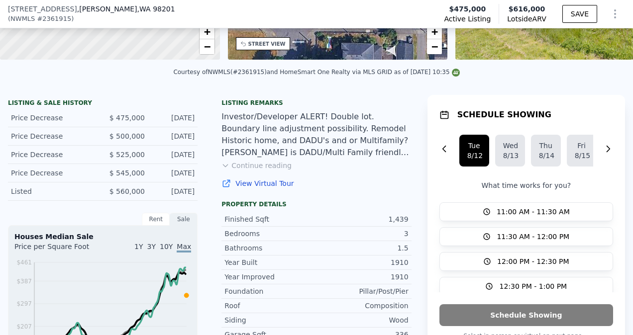
scroll to position [188, 0]
click at [273, 170] on button "Continue reading" at bounding box center [256, 165] width 70 height 10
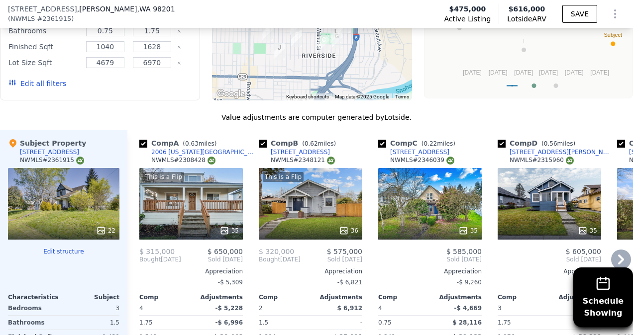
scroll to position [1205, 0]
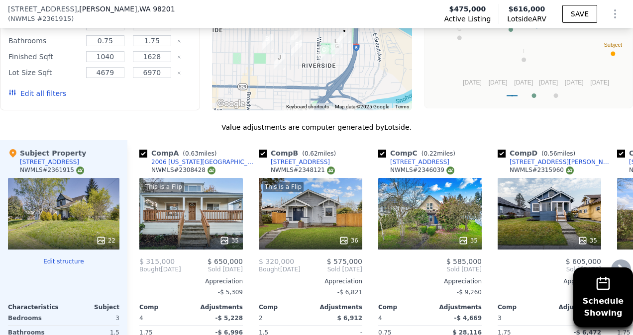
click at [317, 178] on div "35" at bounding box center [429, 214] width 103 height 72
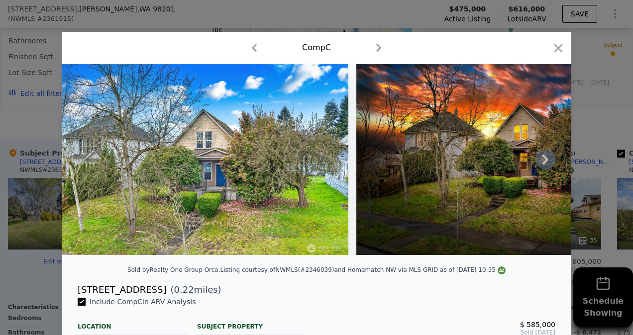
click at [317, 165] on icon at bounding box center [545, 160] width 6 height 10
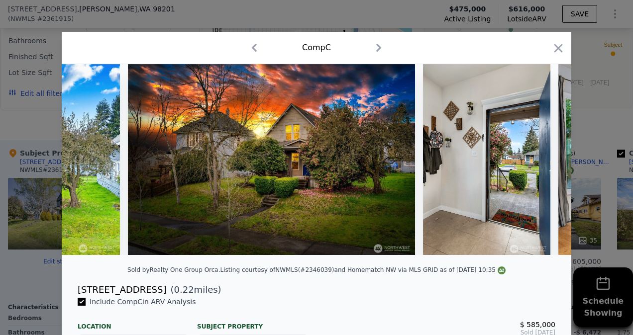
click at [317, 165] on div at bounding box center [316, 159] width 509 height 191
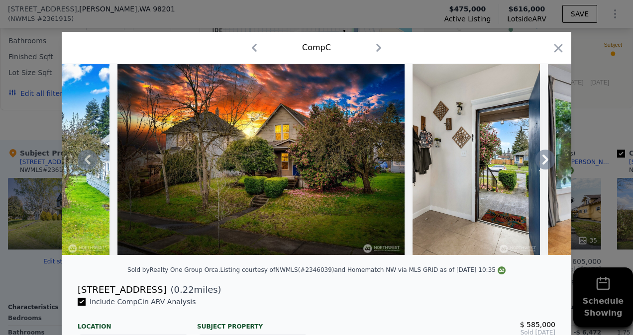
click at [317, 165] on icon at bounding box center [545, 160] width 6 height 10
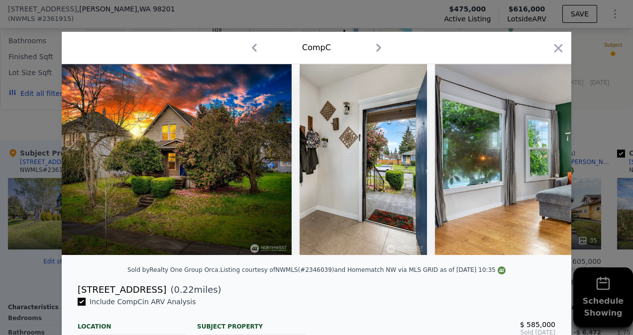
scroll to position [0, 477]
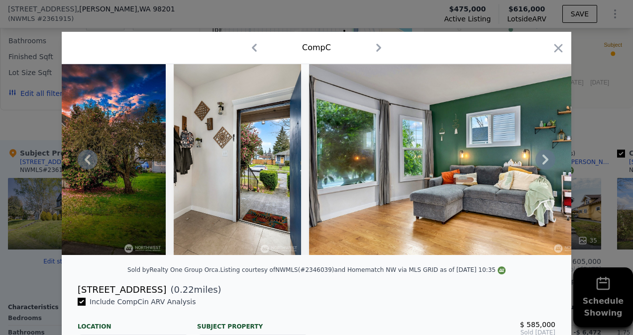
click at [317, 165] on div at bounding box center [316, 159] width 509 height 191
click at [317, 165] on icon at bounding box center [545, 160] width 6 height 10
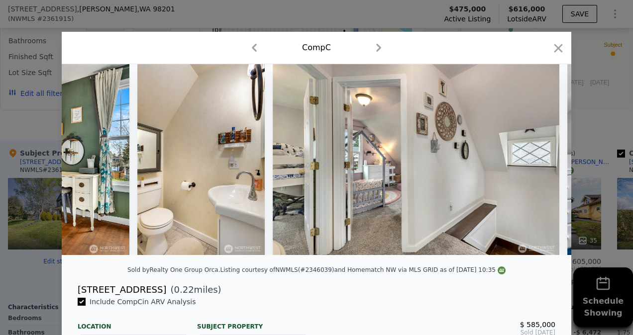
scroll to position [0, 3951]
click at [317, 47] on icon "button" at bounding box center [558, 48] width 14 height 14
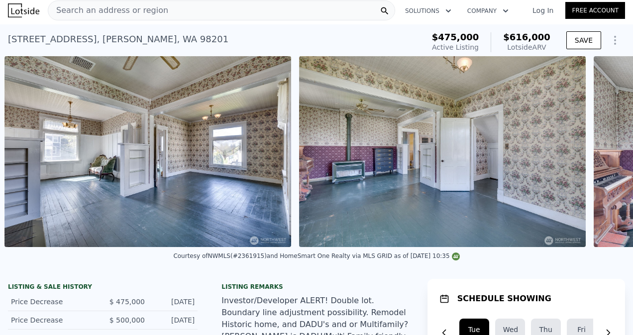
scroll to position [0, 2222]
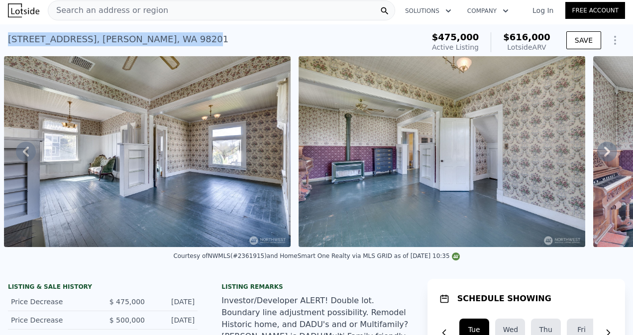
drag, startPoint x: 156, startPoint y: 38, endPoint x: 0, endPoint y: 37, distance: 156.2
click at [0, 37] on html "Search an address or region Solutions Company Open main menu Log In Free Accoun…" at bounding box center [316, 167] width 633 height 335
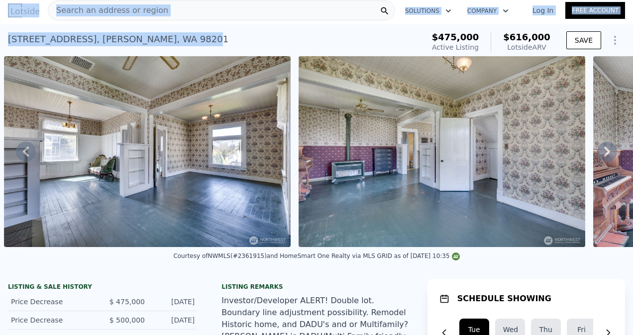
copy div "Search an address or region Solutions Company Open main menu Log In Free Accoun…"
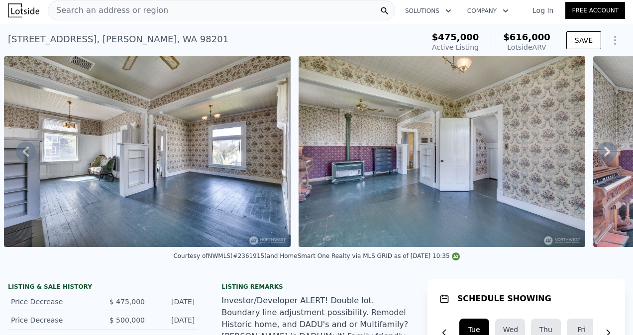
click at [304, 42] on div "2231 Highland Ave , Everett , WA 98201 Active at $475k (~ARV $616k )" at bounding box center [214, 42] width 412 height 28
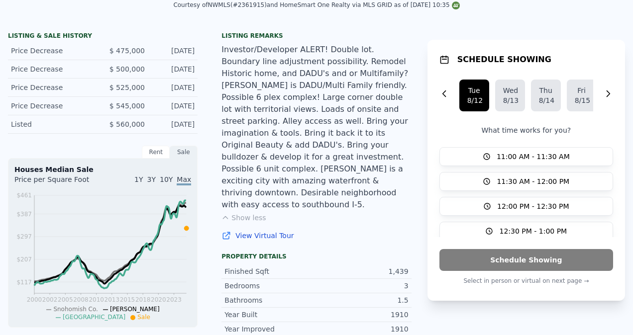
scroll to position [3, 0]
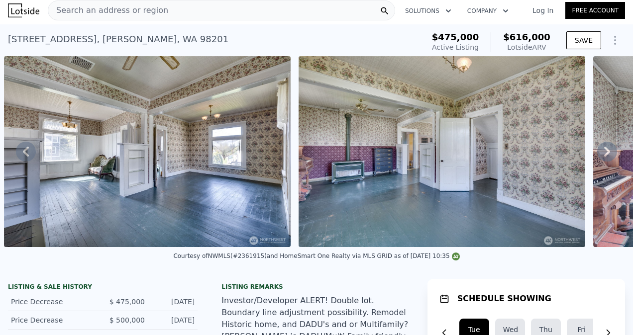
click at [148, 1] on div "Search an address or region" at bounding box center [108, 10] width 120 height 19
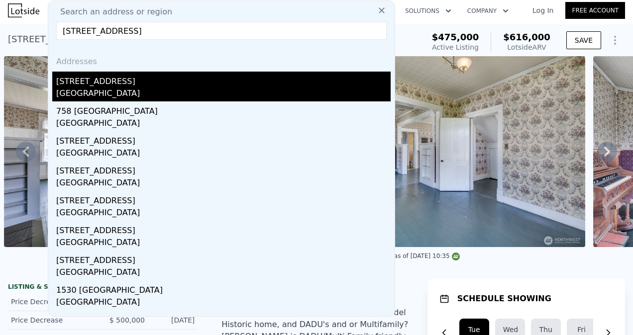
type input "607 38th Avenue, Seattle, WA 98122"
click at [142, 75] on div "607 38th Ave" at bounding box center [223, 80] width 334 height 16
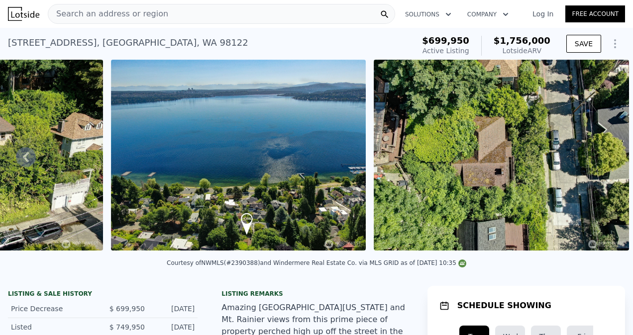
click at [186, 13] on div "Search an address or region" at bounding box center [221, 14] width 347 height 20
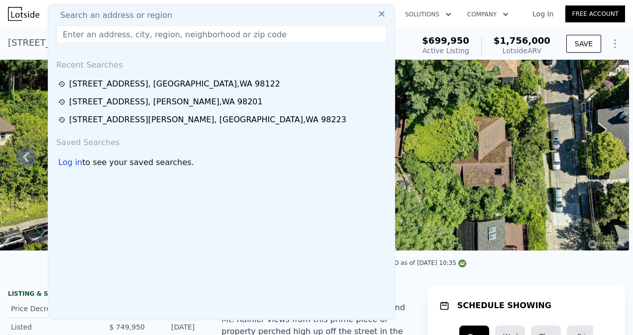
click at [219, 32] on input "text" at bounding box center [221, 34] width 330 height 18
paste input "3510 58th Ave NW"
type input "3510 58th Ave NW"
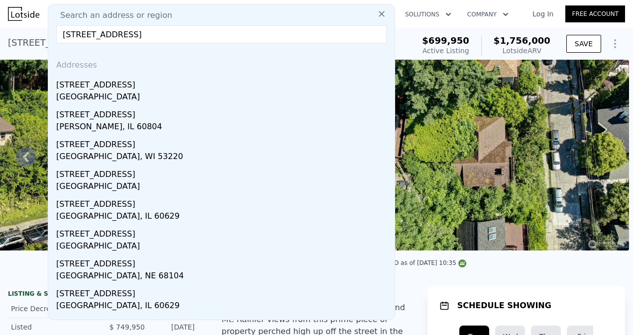
click at [219, 32] on input "3510 58th Ave NW" at bounding box center [221, 34] width 330 height 18
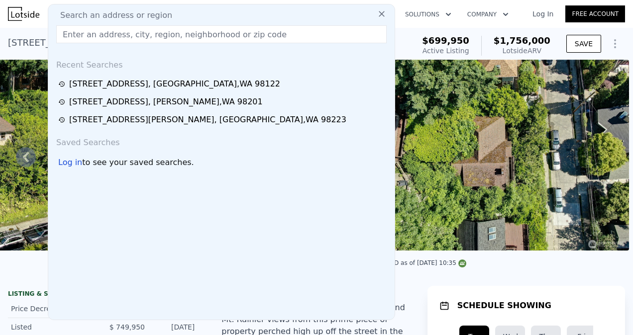
paste input "4527 S 296TH PL Auburn, WA 98001"
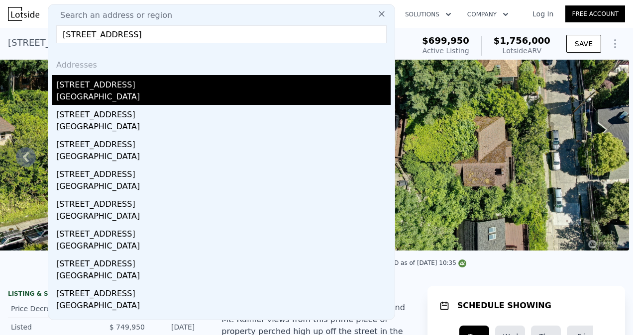
type input "4527 S 296TH PL Auburn, WA 98001"
click at [198, 83] on div "4527 S 296th Pl" at bounding box center [223, 83] width 334 height 16
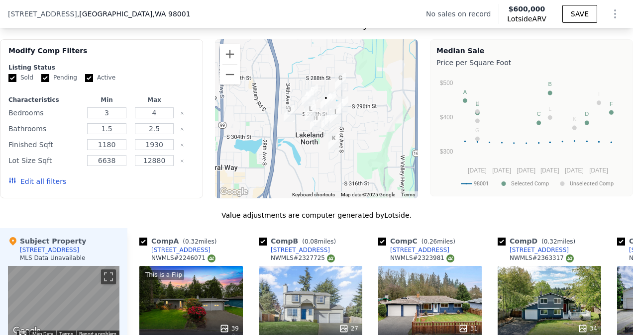
scroll to position [794, 0]
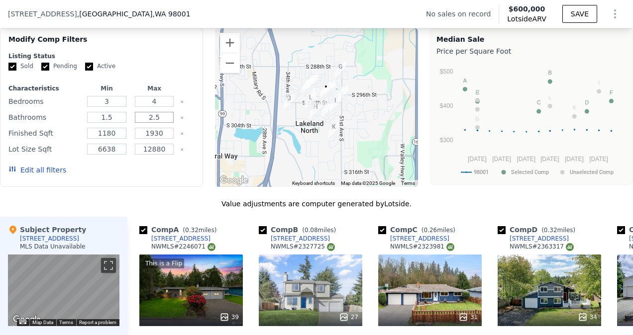
click at [160, 123] on input "2.5" at bounding box center [154, 117] width 39 height 11
type input "2"
click at [118, 123] on input "1.5" at bounding box center [106, 117] width 39 height 11
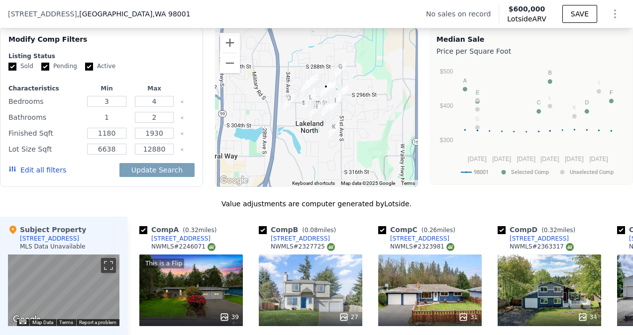
type input "1"
click at [45, 71] on input "Pending" at bounding box center [45, 67] width 8 height 8
checkbox input "false"
click at [87, 71] on input "Active" at bounding box center [89, 67] width 8 height 8
checkbox input "false"
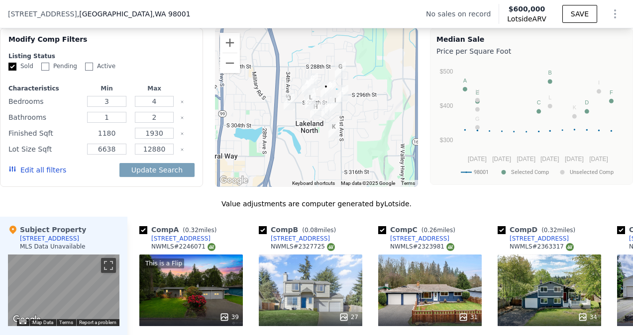
click at [107, 139] on input "1180" at bounding box center [106, 133] width 39 height 11
click at [86, 176] on div "Edit all filters Update Search" at bounding box center [101, 170] width 186 height 28
click at [50, 174] on button "Edit all filters" at bounding box center [37, 170] width 58 height 10
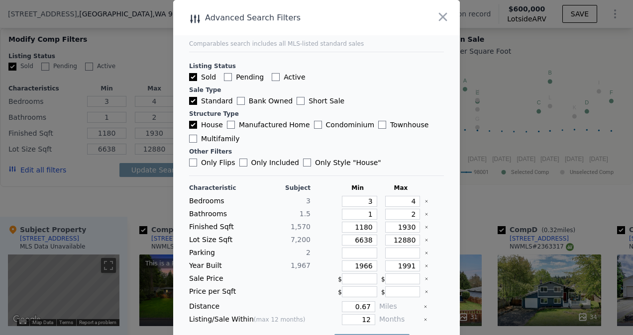
scroll to position [22, 0]
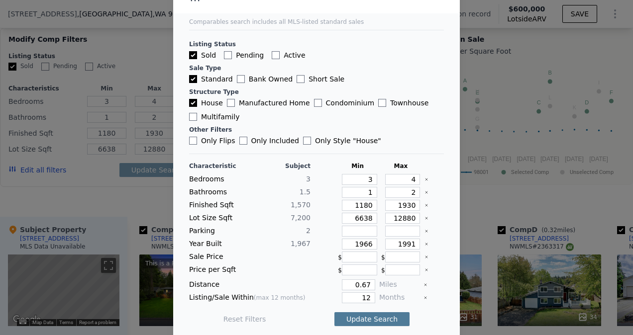
click at [317, 317] on button "Update Search" at bounding box center [371, 319] width 75 height 14
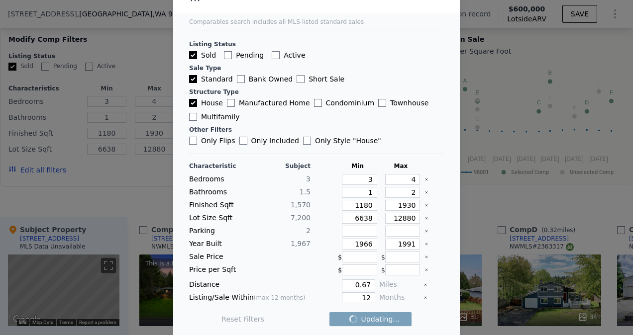
checkbox input "false"
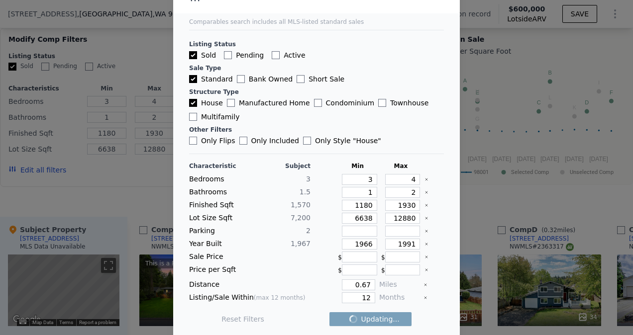
checkbox input "false"
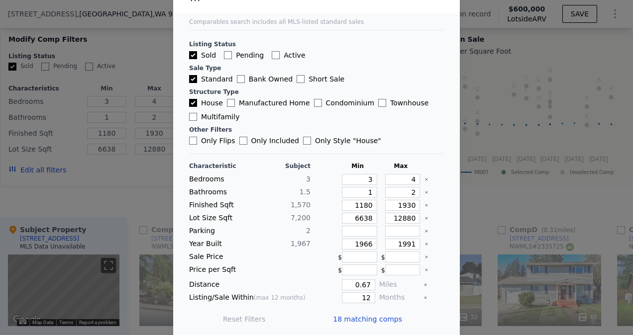
click at [134, 187] on div at bounding box center [316, 167] width 633 height 335
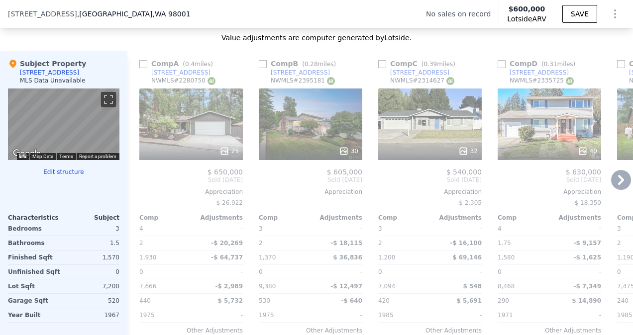
scroll to position [960, 0]
click at [219, 139] on div "25" at bounding box center [190, 124] width 103 height 72
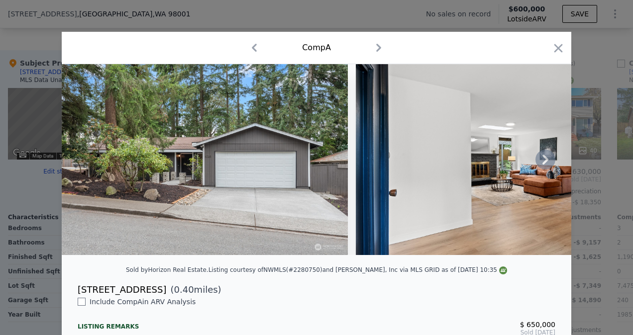
click at [317, 164] on icon at bounding box center [545, 160] width 20 height 20
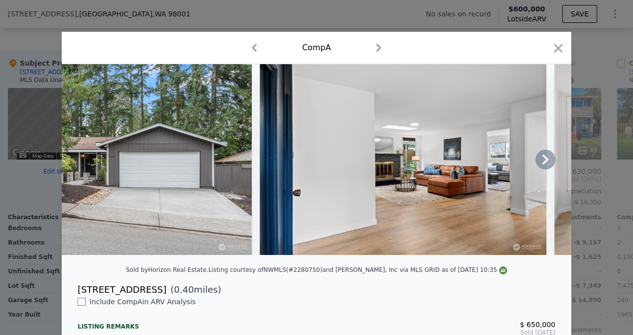
click at [317, 164] on img at bounding box center [403, 159] width 286 height 191
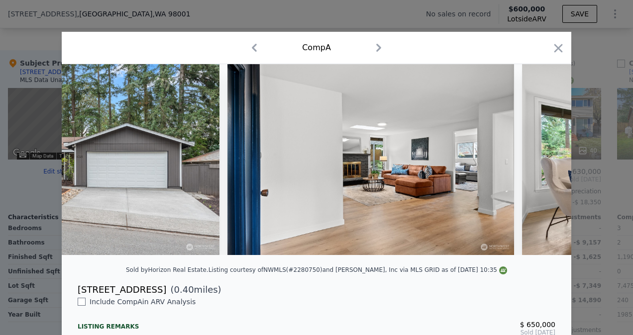
scroll to position [0, 239]
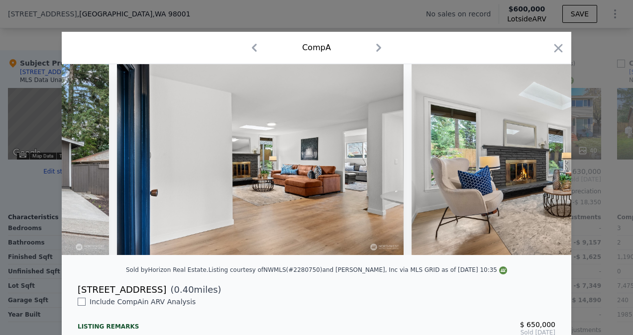
click at [317, 164] on img at bounding box center [554, 159] width 286 height 191
click at [317, 47] on icon "button" at bounding box center [558, 48] width 8 height 8
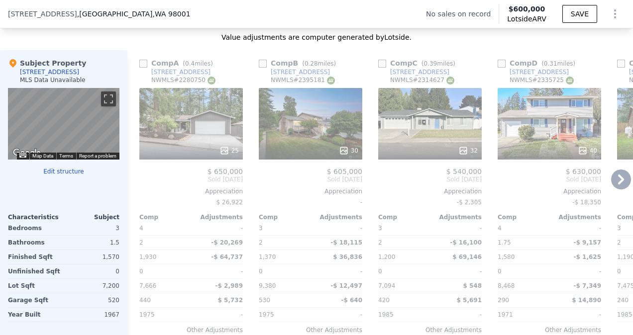
click at [307, 142] on div "30" at bounding box center [310, 124] width 103 height 72
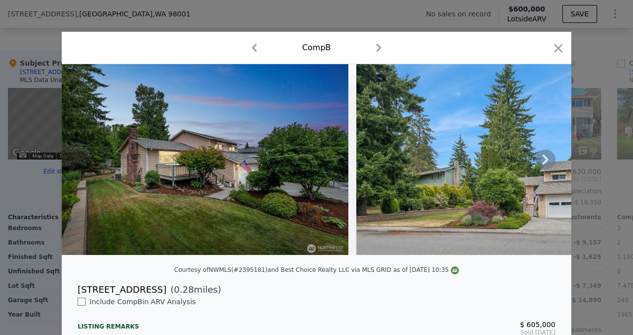
click at [317, 162] on icon at bounding box center [545, 160] width 20 height 20
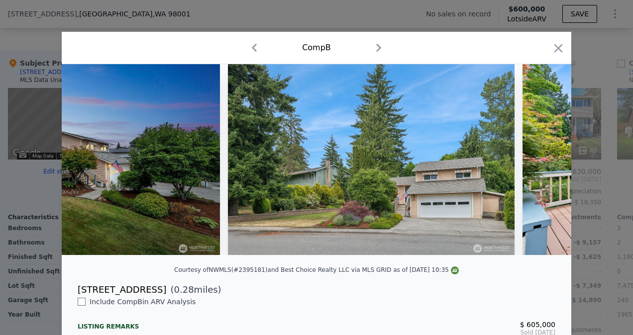
click at [317, 162] on div at bounding box center [316, 159] width 509 height 191
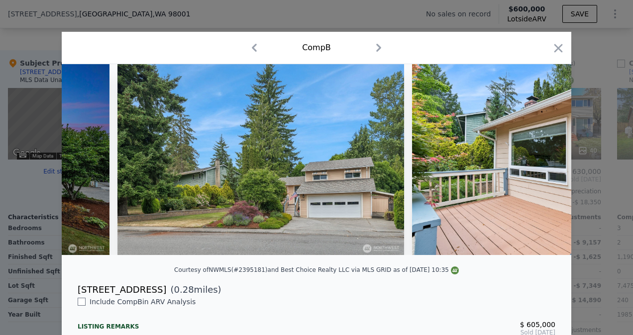
click at [317, 162] on div at bounding box center [316, 159] width 509 height 191
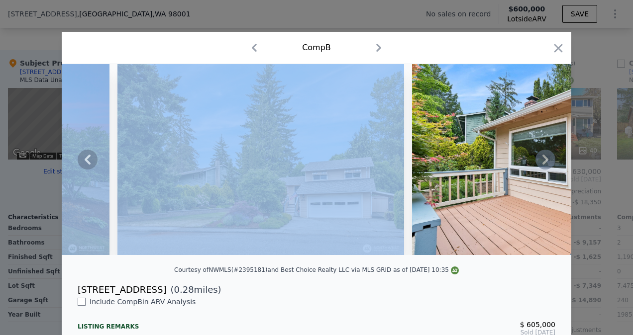
click at [317, 162] on icon at bounding box center [545, 160] width 20 height 20
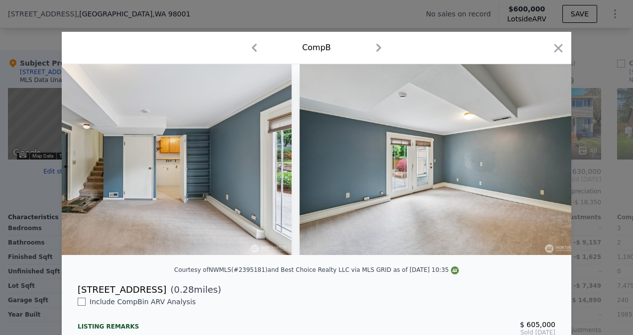
scroll to position [0, 5655]
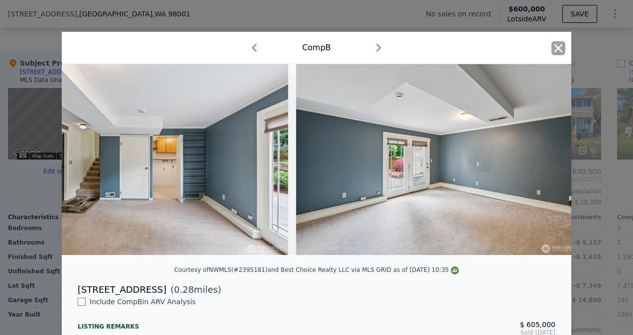
click at [317, 48] on icon "button" at bounding box center [558, 48] width 14 height 14
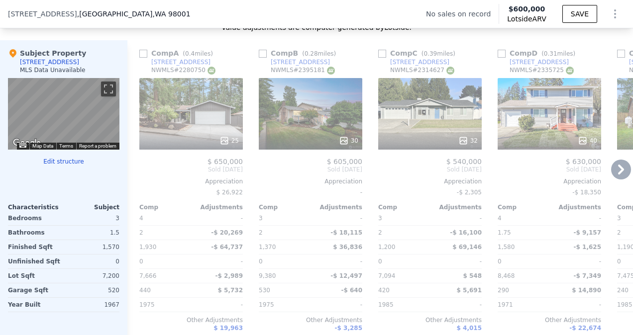
scroll to position [964, 0]
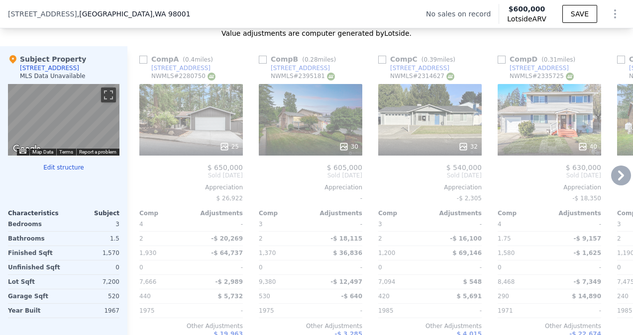
click at [302, 72] on div "4912 S 300th Pl" at bounding box center [300, 68] width 59 height 8
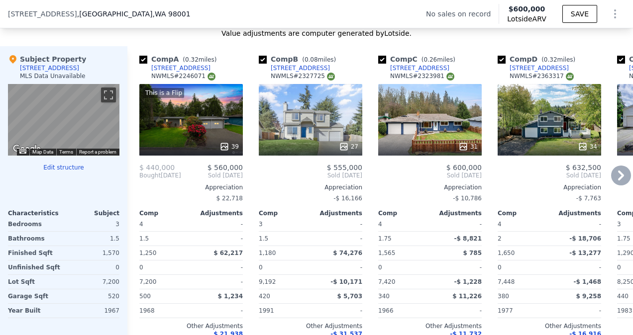
checkbox input "true"
type input "1.5"
type input "2.5"
checkbox input "true"
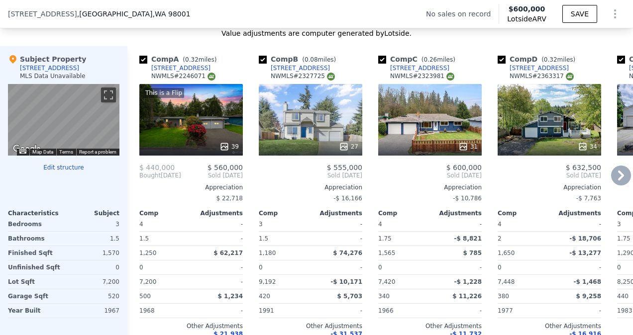
checkbox input "true"
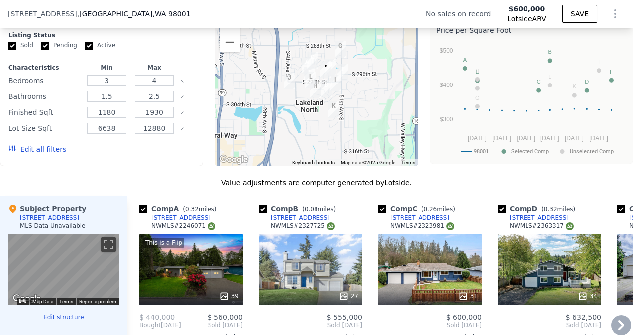
scroll to position [795, 0]
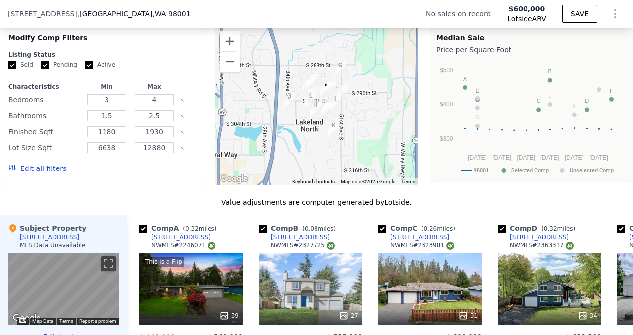
click at [47, 69] on input "Pending" at bounding box center [45, 65] width 8 height 8
checkbox input "false"
click at [85, 69] on input "Active" at bounding box center [89, 65] width 8 height 8
checkbox input "false"
click at [138, 174] on button "Update Search" at bounding box center [156, 169] width 75 height 14
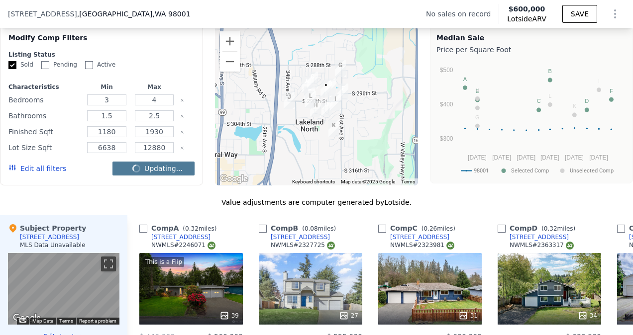
checkbox input "false"
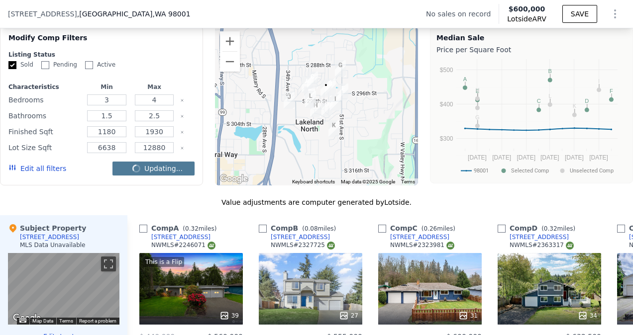
checkbox input "false"
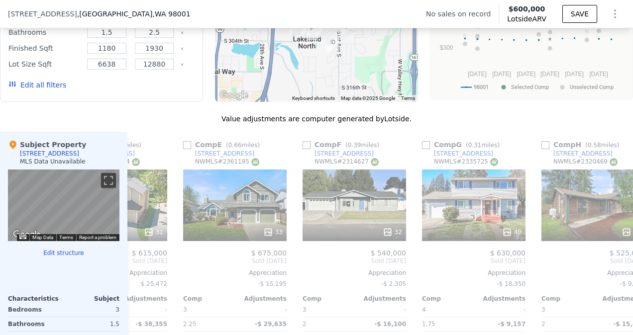
scroll to position [0, 434]
click at [317, 209] on div "32" at bounding box center [353, 206] width 103 height 72
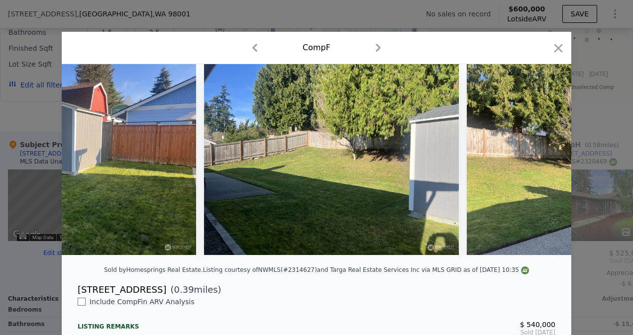
scroll to position [0, 1109]
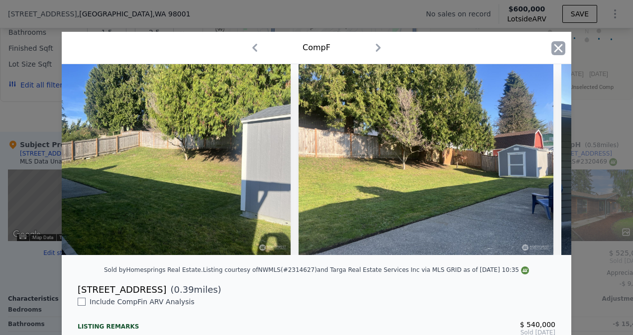
click at [317, 45] on icon "button" at bounding box center [558, 48] width 14 height 14
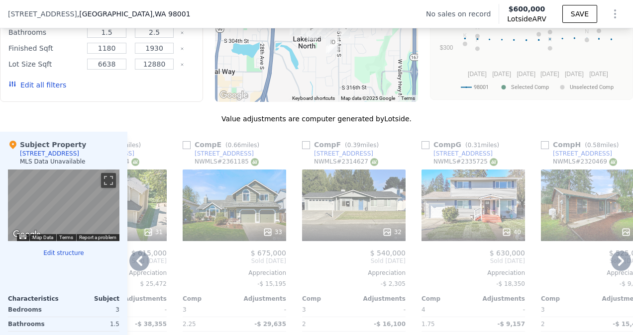
click at [317, 200] on div "40" at bounding box center [472, 206] width 103 height 72
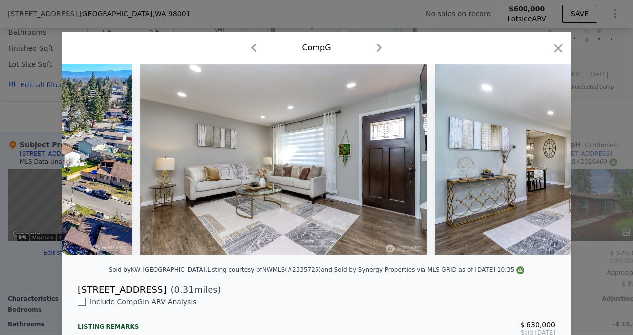
scroll to position [0, 1172]
click at [317, 54] on icon "button" at bounding box center [558, 48] width 14 height 14
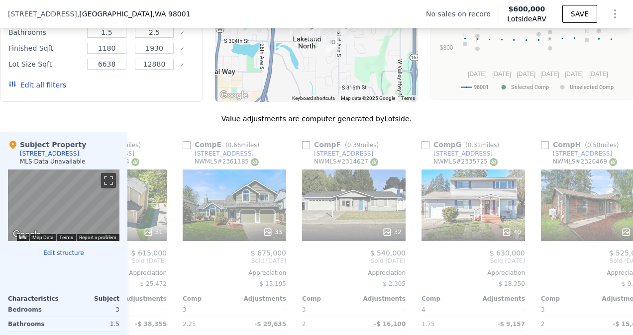
scroll to position [0, 629]
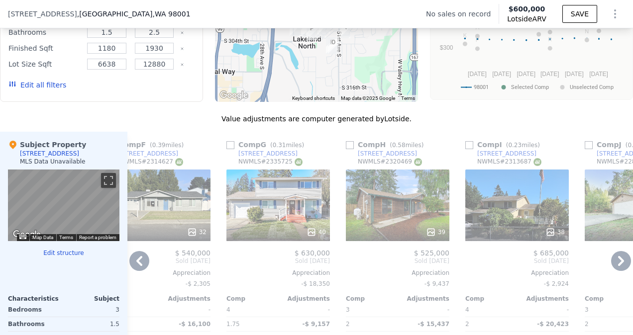
click at [317, 219] on div "39" at bounding box center [397, 206] width 103 height 72
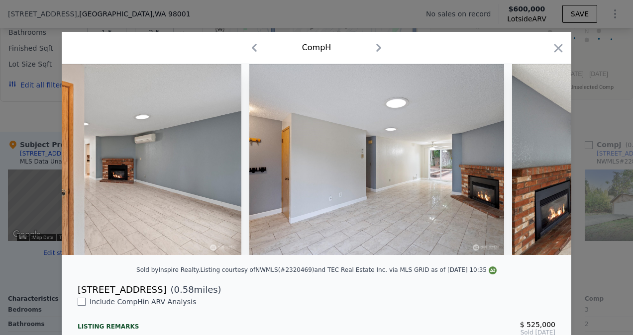
scroll to position [0, 1924]
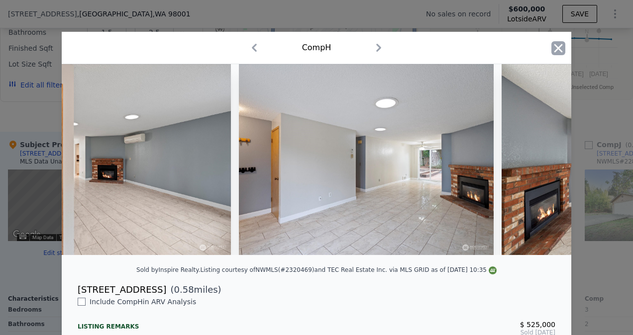
click at [317, 46] on icon "button" at bounding box center [558, 48] width 14 height 14
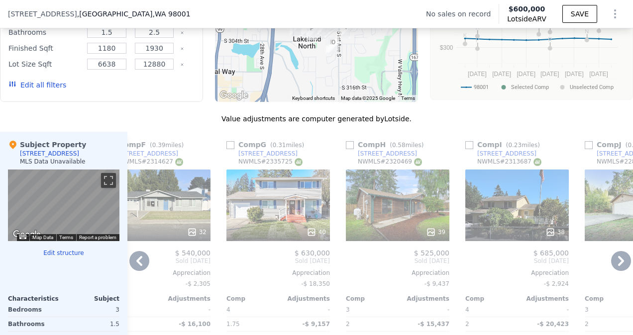
click at [317, 202] on div "38" at bounding box center [516, 206] width 103 height 72
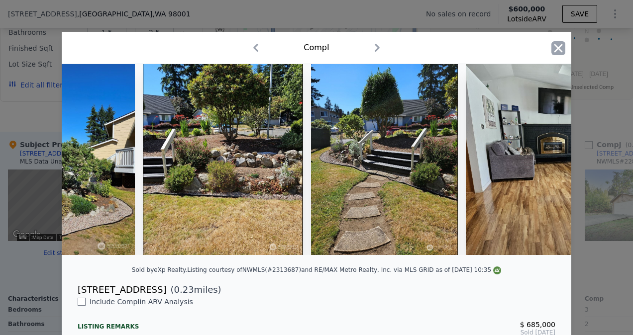
scroll to position [0, 2333]
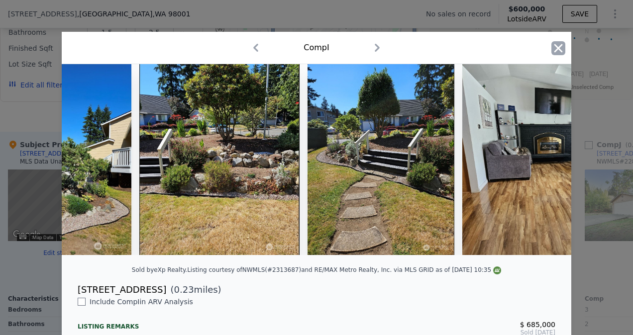
click at [317, 43] on icon "button" at bounding box center [558, 48] width 14 height 14
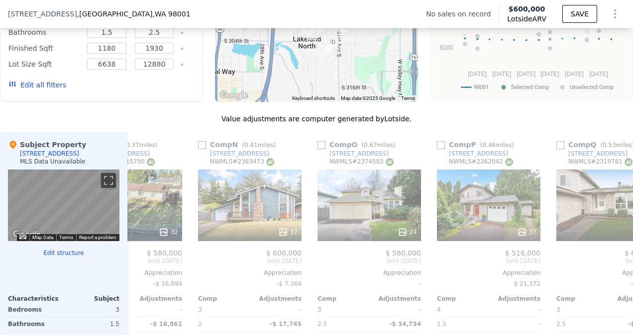
scroll to position [0, 1493]
click at [317, 208] on div "37" at bounding box center [487, 206] width 103 height 72
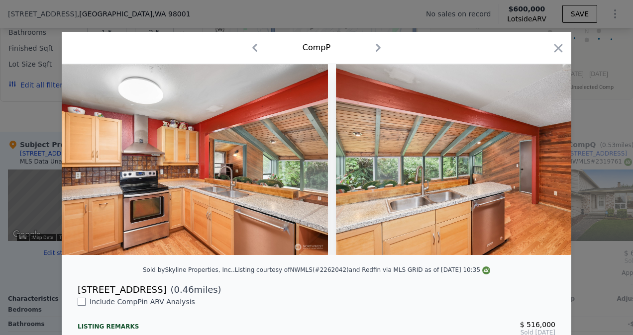
scroll to position [0, 2704]
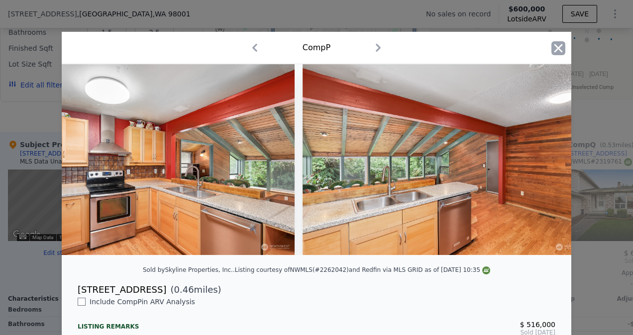
click at [317, 49] on icon "button" at bounding box center [558, 48] width 14 height 14
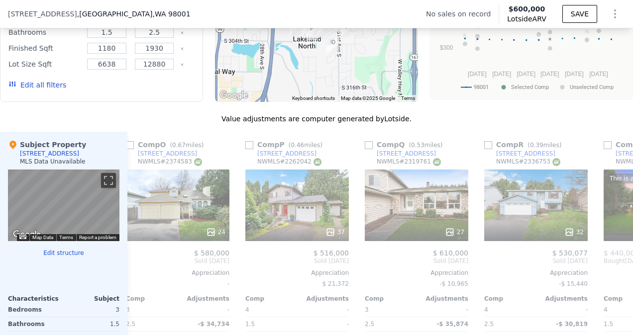
scroll to position [0, 1779]
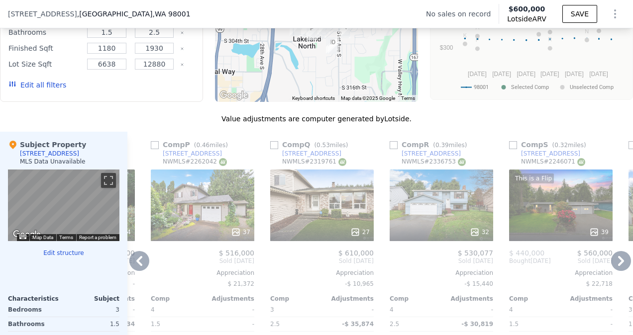
click at [317, 214] on div "32" at bounding box center [440, 206] width 103 height 72
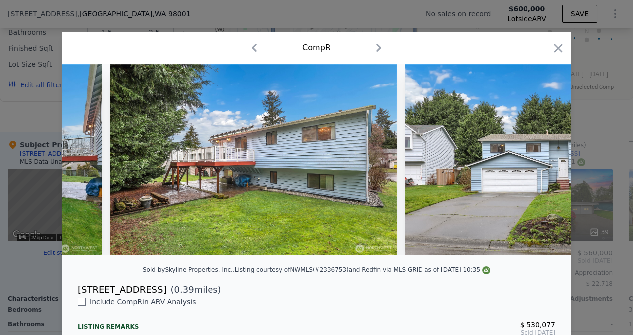
scroll to position [0, 8906]
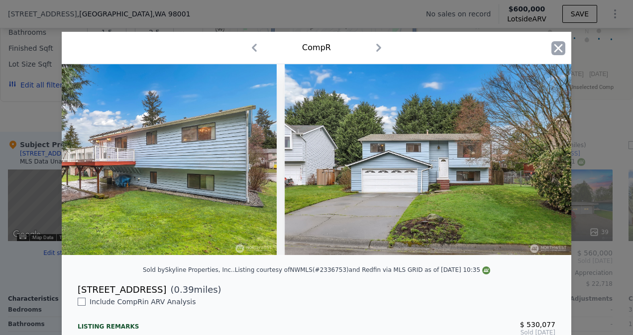
click at [317, 47] on icon "button" at bounding box center [558, 48] width 14 height 14
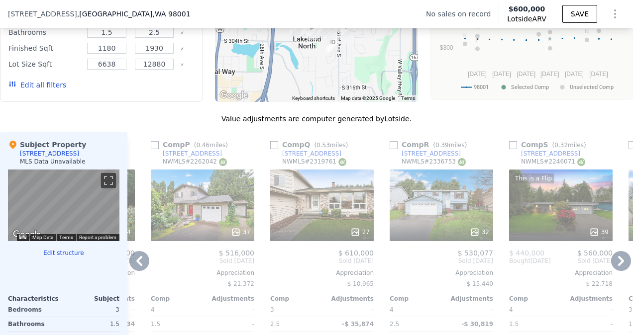
click at [317, 190] on div "32" at bounding box center [440, 206] width 103 height 72
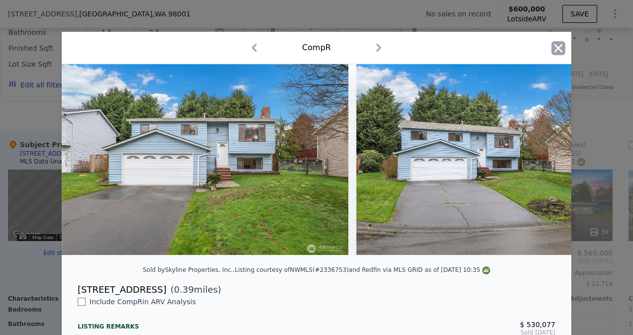
click at [317, 48] on icon "button" at bounding box center [558, 48] width 14 height 14
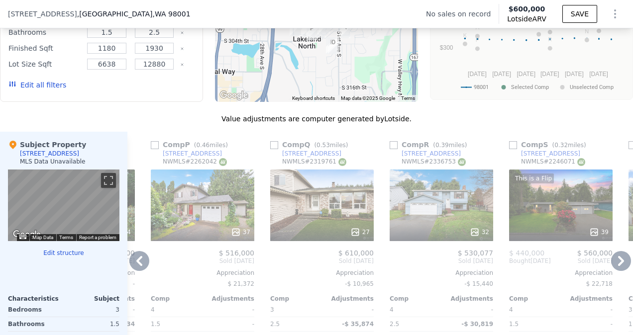
click at [317, 158] on div "29769 53rd Ave S" at bounding box center [430, 154] width 59 height 8
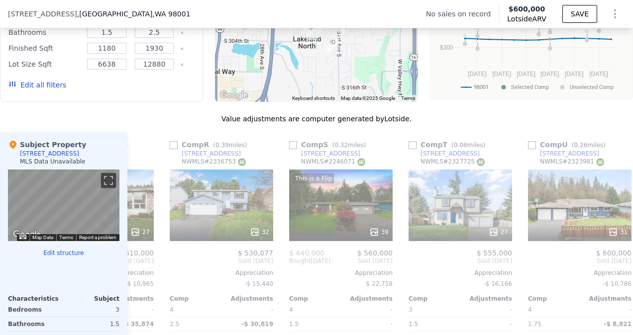
scroll to position [0, 2175]
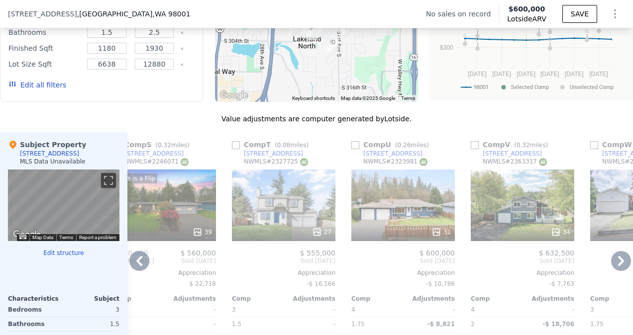
click at [304, 202] on div "27" at bounding box center [283, 206] width 103 height 72
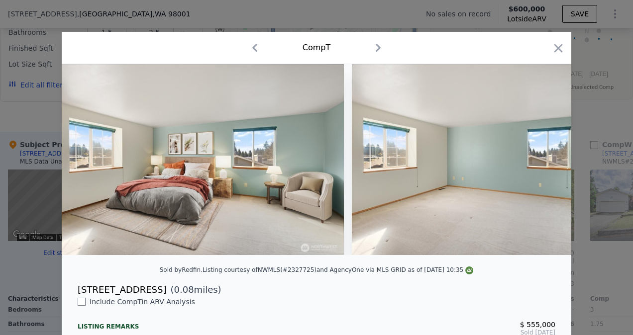
scroll to position [0, 4151]
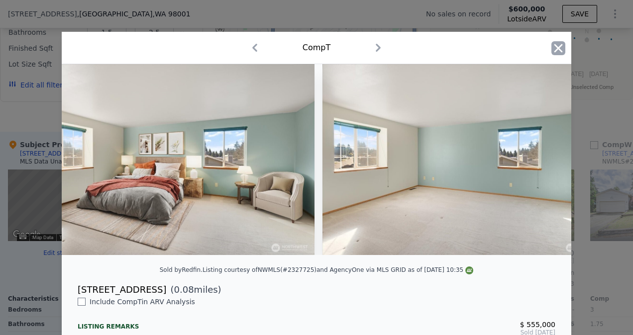
click at [317, 49] on icon "button" at bounding box center [558, 48] width 8 height 8
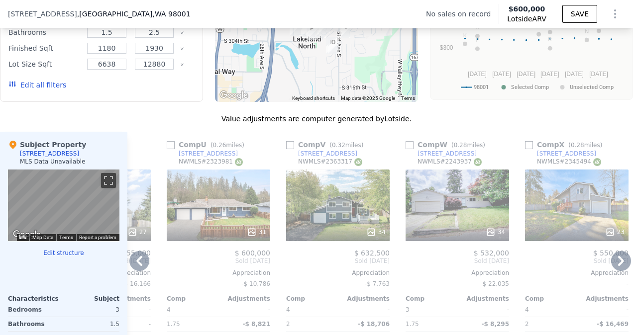
scroll to position [0, 2391]
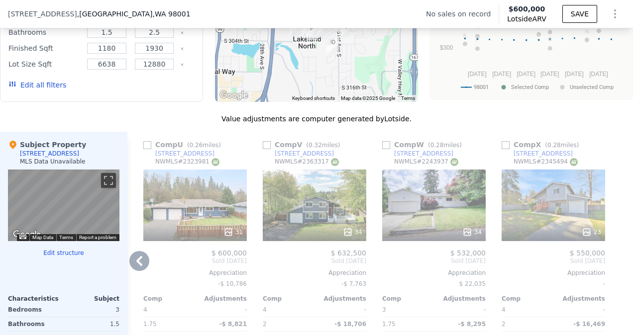
click at [317, 212] on div "23" at bounding box center [552, 206] width 103 height 72
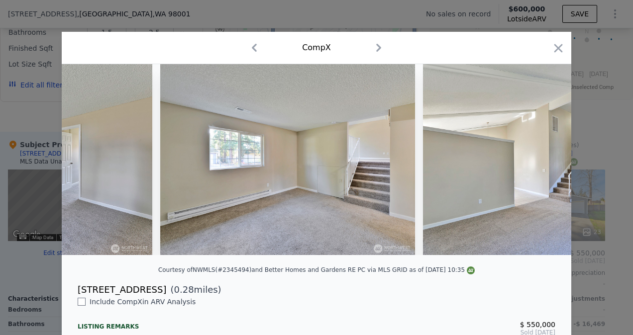
scroll to position [0, 2531]
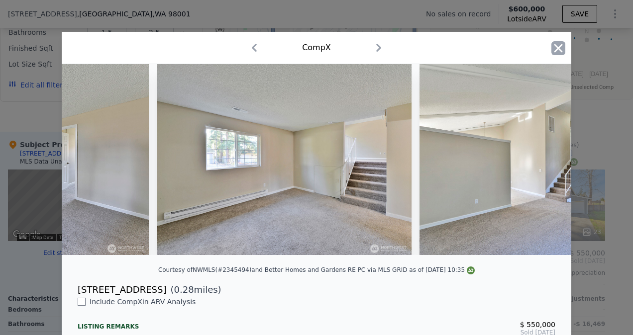
click at [317, 50] on icon "button" at bounding box center [558, 48] width 14 height 14
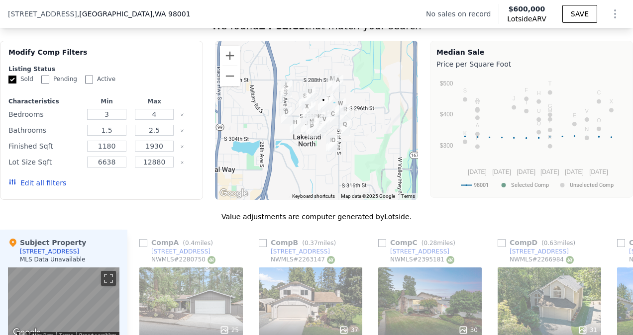
scroll to position [752, 0]
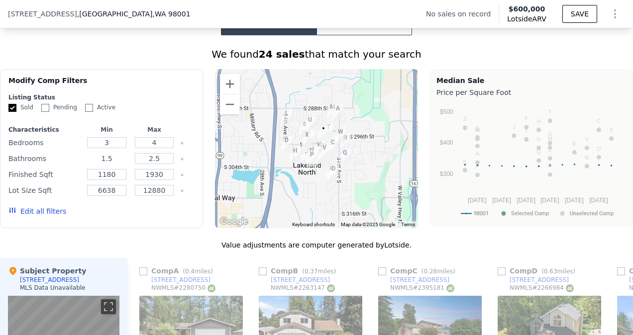
click at [113, 164] on input "1.5" at bounding box center [106, 158] width 39 height 11
type input "1"
click at [158, 164] on input "2.5" at bounding box center [154, 158] width 39 height 11
type input "2"
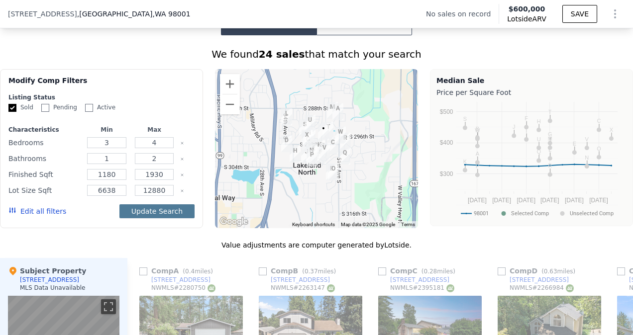
click at [163, 214] on button "Update Search" at bounding box center [156, 211] width 75 height 14
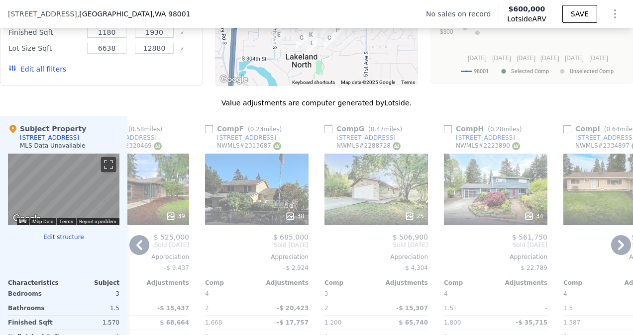
scroll to position [0, 654]
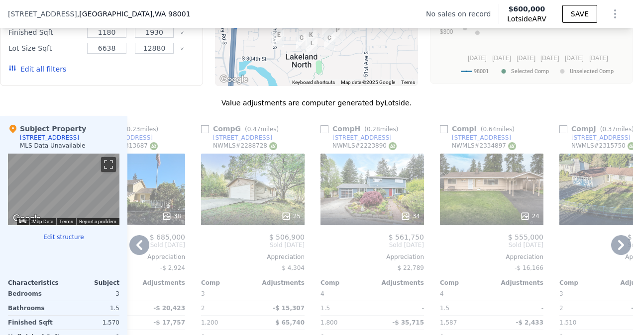
click at [317, 195] on div "34" at bounding box center [371, 190] width 103 height 72
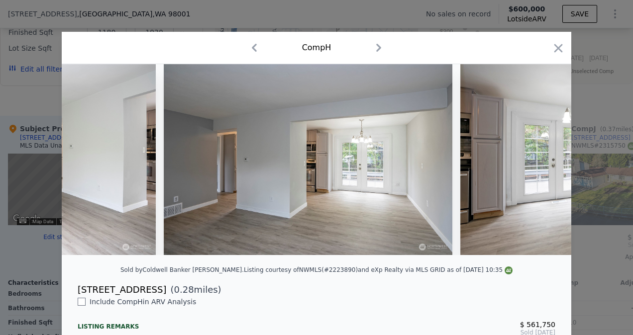
scroll to position [0, 1743]
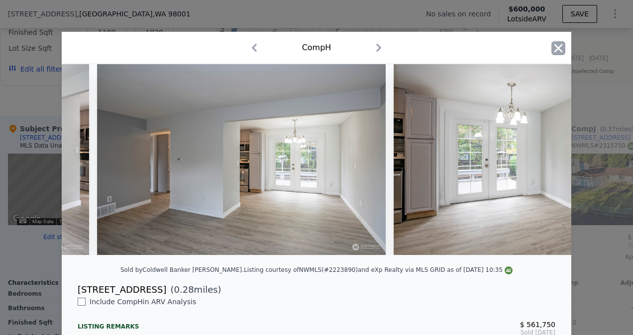
click at [317, 50] on icon "button" at bounding box center [558, 48] width 14 height 14
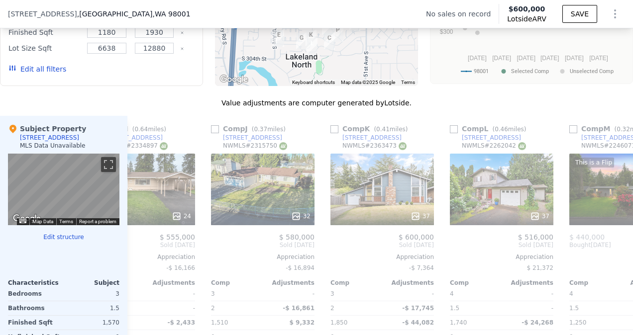
scroll to position [0, 1147]
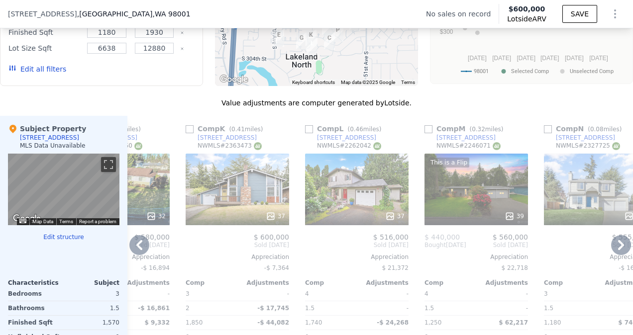
click at [317, 186] on div "37" at bounding box center [356, 190] width 103 height 72
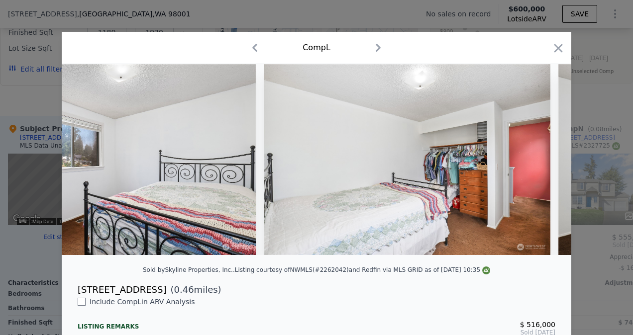
scroll to position [0, 7163]
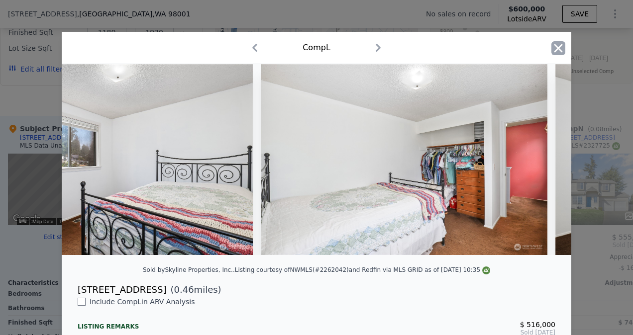
click at [317, 49] on icon "button" at bounding box center [558, 48] width 8 height 8
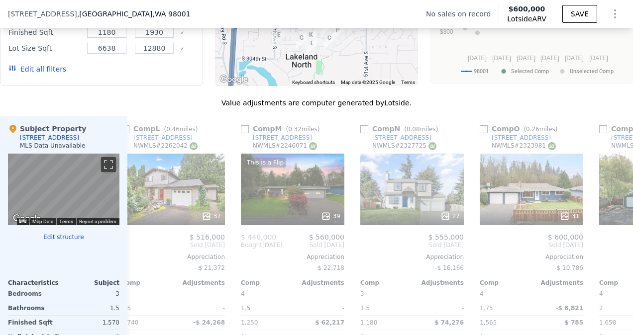
scroll to position [0, 1331]
click at [317, 186] on div "27" at bounding box center [411, 190] width 103 height 72
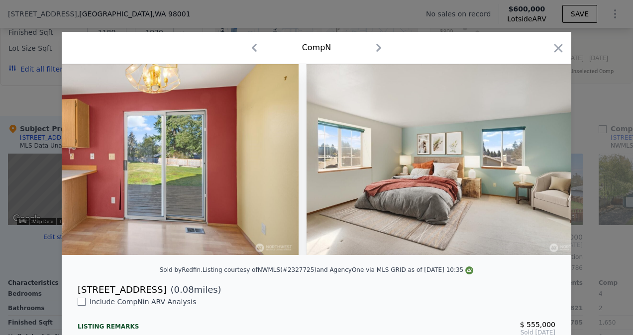
scroll to position [0, 3166]
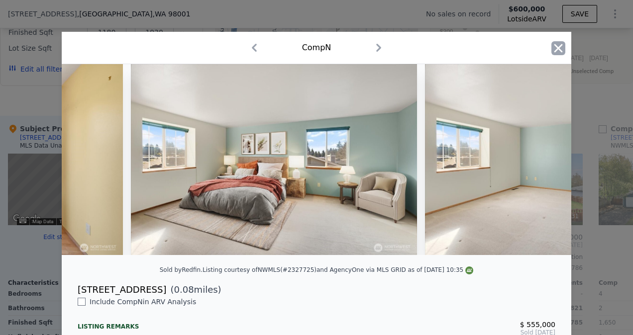
click at [317, 47] on icon "button" at bounding box center [558, 48] width 8 height 8
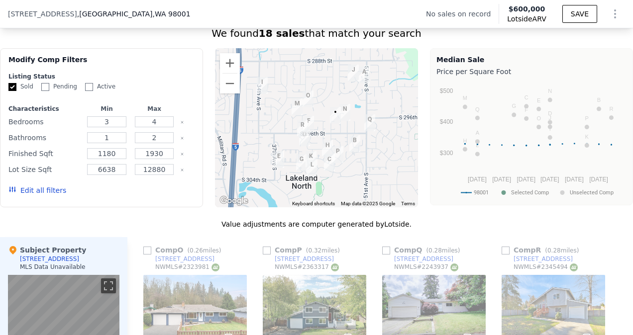
scroll to position [772, 0]
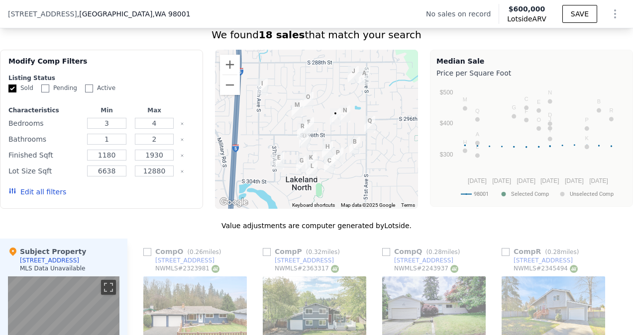
click at [27, 195] on button "Edit all filters" at bounding box center [37, 192] width 58 height 10
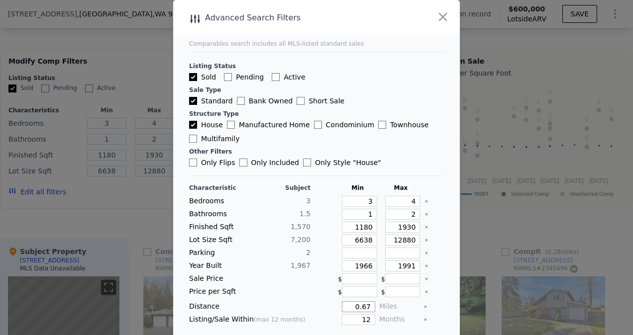
click at [317, 302] on input "0.67" at bounding box center [358, 306] width 33 height 11
click at [317, 302] on input "20" at bounding box center [358, 306] width 33 height 11
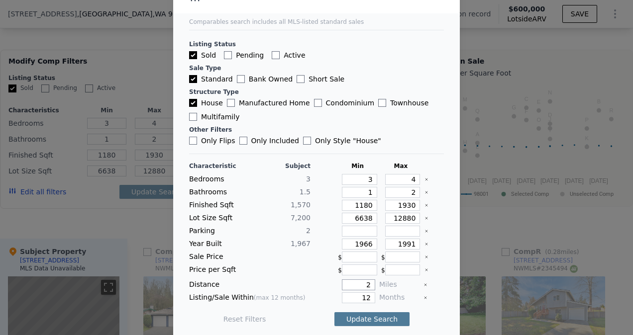
type input "2"
click at [317, 312] on button "Update Search" at bounding box center [371, 319] width 75 height 14
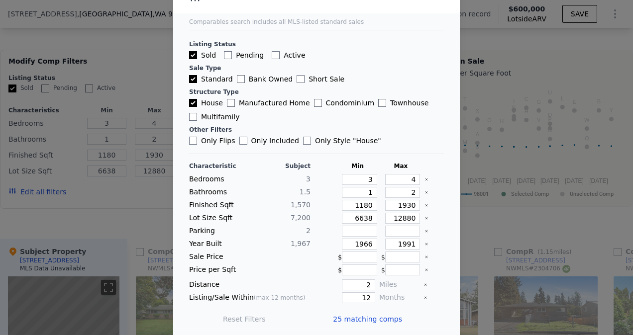
click at [145, 206] on div at bounding box center [316, 167] width 633 height 335
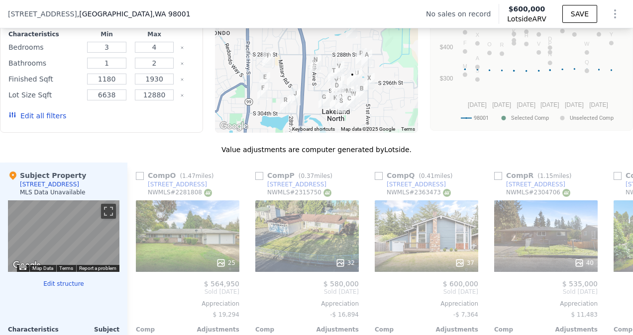
scroll to position [870, 0]
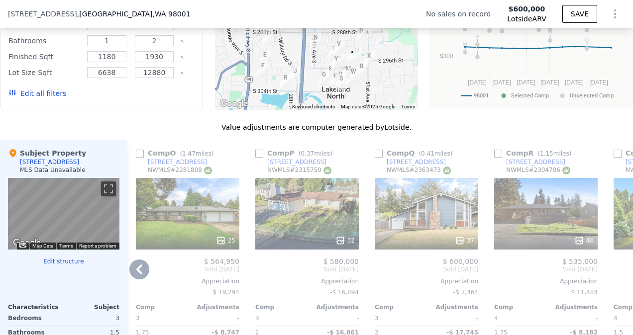
click at [187, 224] on div "25" at bounding box center [187, 214] width 103 height 72
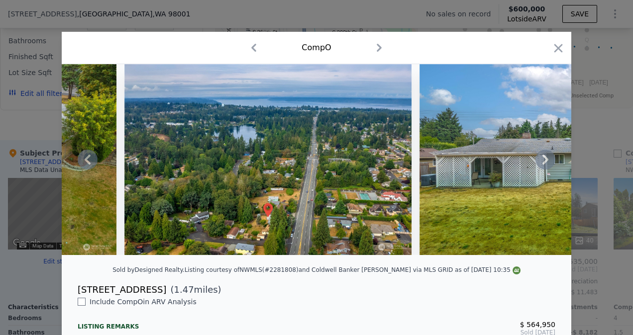
scroll to position [0, 6834]
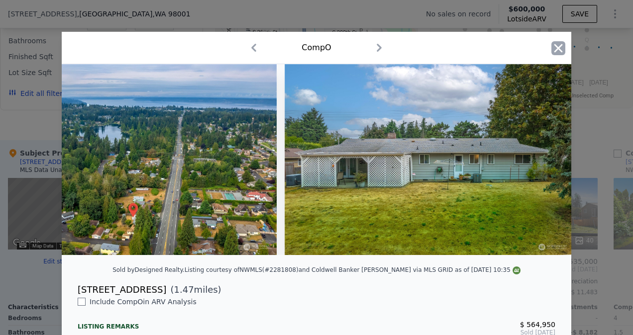
click at [317, 47] on icon "button" at bounding box center [558, 48] width 8 height 8
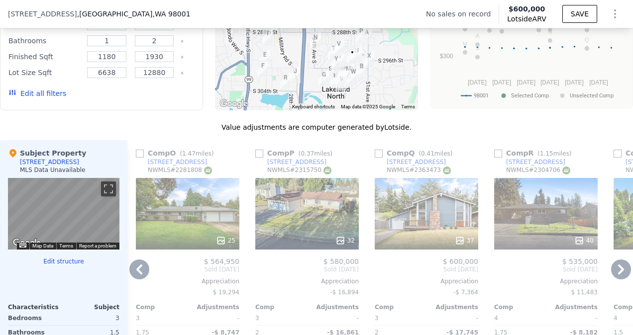
click at [317, 228] on div "37" at bounding box center [425, 214] width 103 height 72
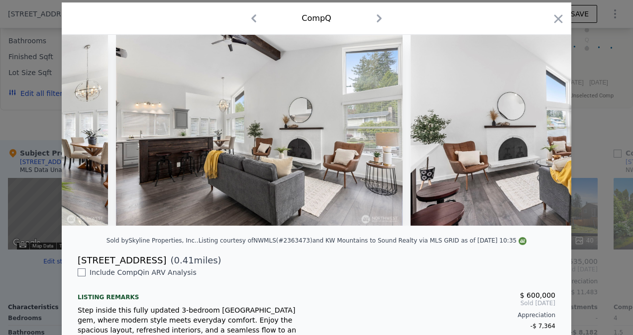
scroll to position [30, 0]
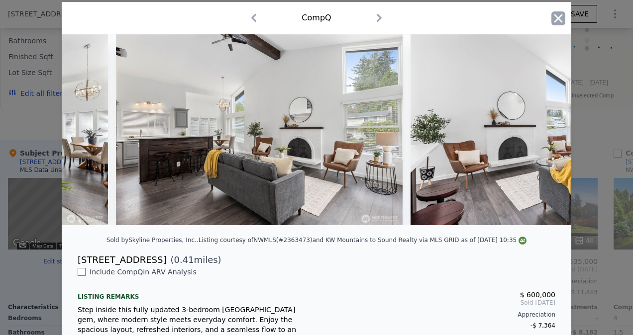
click at [317, 14] on icon "button" at bounding box center [558, 18] width 14 height 14
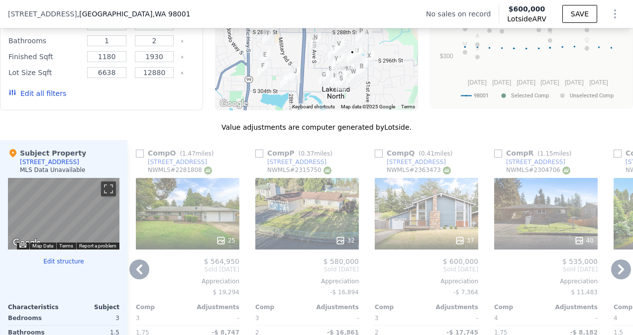
click at [317, 214] on div "40" at bounding box center [545, 214] width 103 height 72
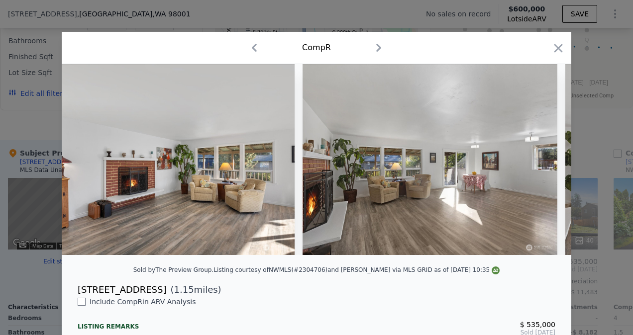
scroll to position [0, 1338]
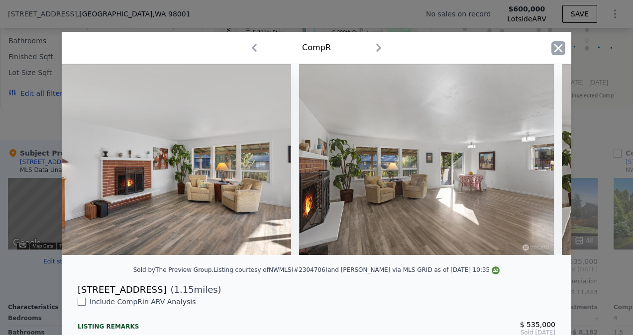
click at [317, 46] on icon "button" at bounding box center [558, 48] width 14 height 14
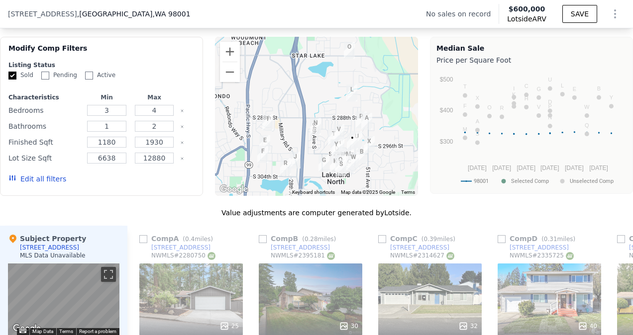
scroll to position [777, 0]
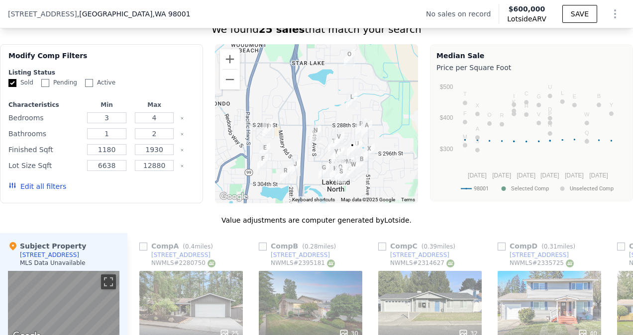
click at [43, 190] on button "Edit all filters" at bounding box center [37, 187] width 58 height 10
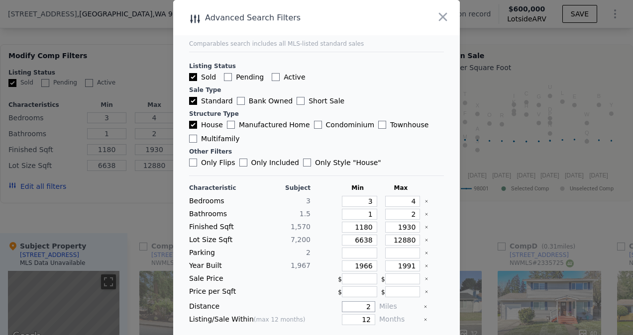
click at [317, 302] on input "2" at bounding box center [358, 306] width 33 height 11
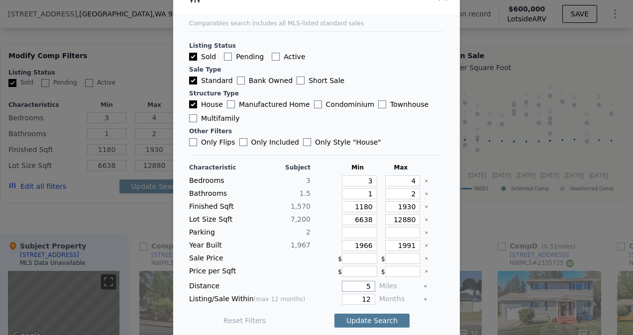
type input "5"
click at [317, 315] on button "Update Search" at bounding box center [371, 321] width 75 height 14
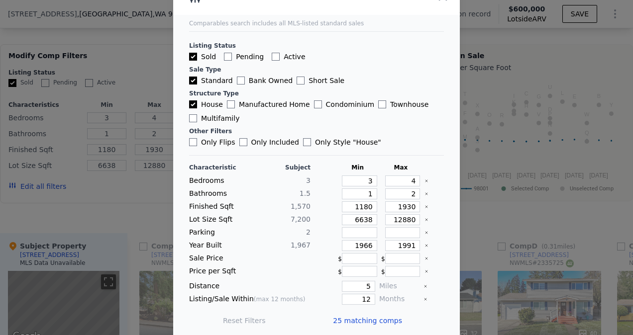
click at [157, 217] on div at bounding box center [316, 167] width 633 height 335
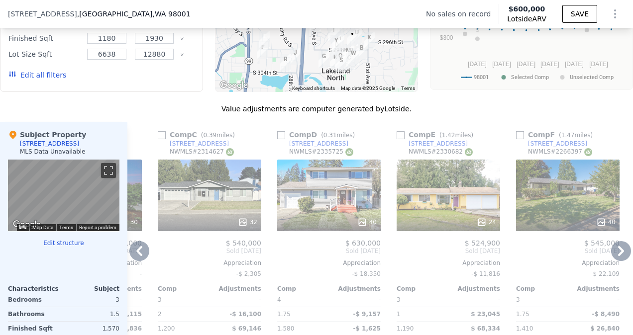
scroll to position [0, 371]
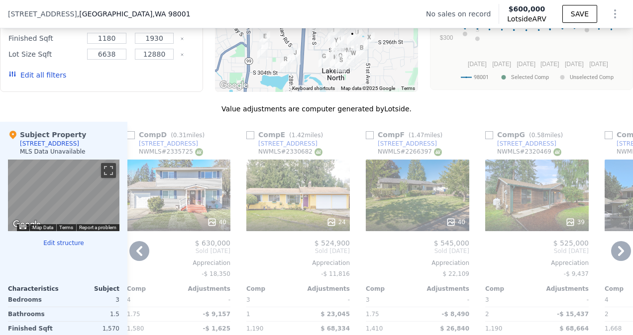
click at [317, 204] on div "40" at bounding box center [417, 196] width 103 height 72
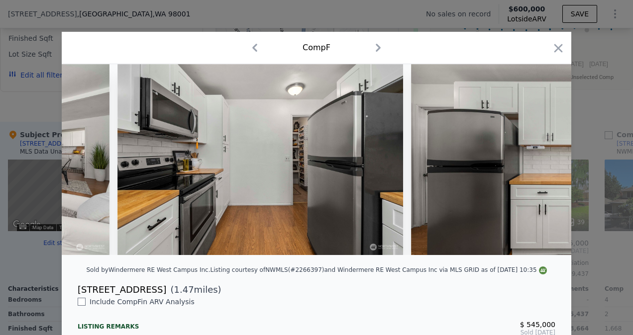
scroll to position [0, 1726]
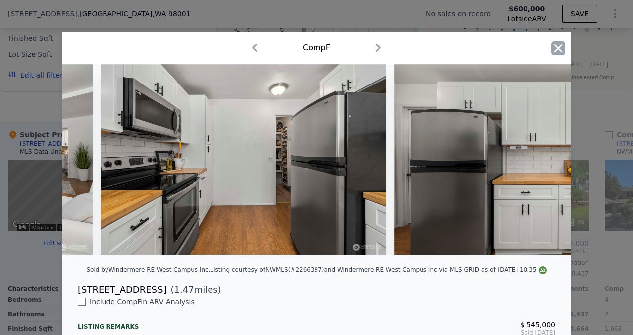
click at [317, 50] on icon "button" at bounding box center [558, 48] width 14 height 14
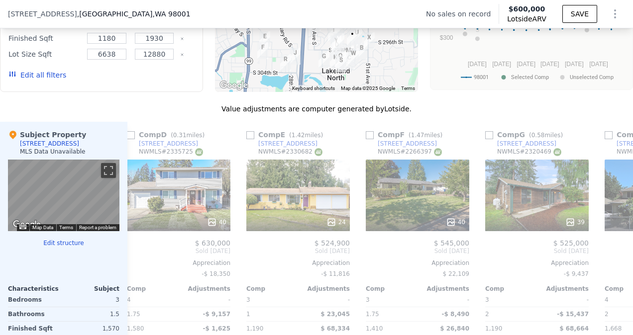
scroll to position [0, 576]
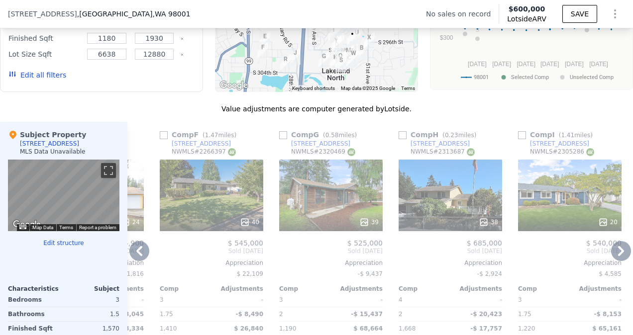
click at [317, 193] on div "38" at bounding box center [449, 196] width 103 height 72
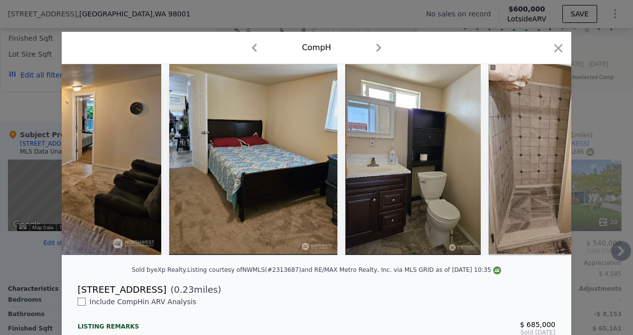
scroll to position [0, 6165]
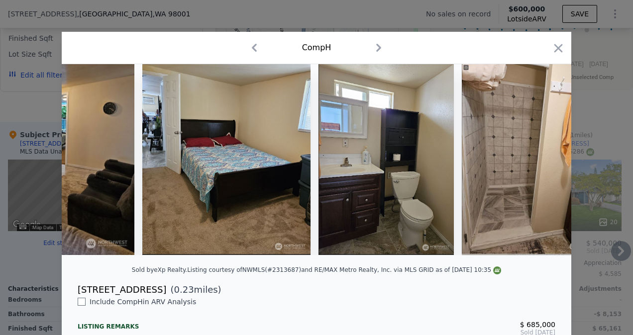
click at [317, 47] on icon "button" at bounding box center [558, 48] width 8 height 8
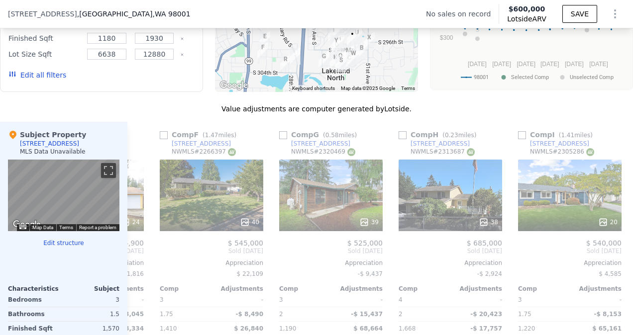
scroll to position [0, 779]
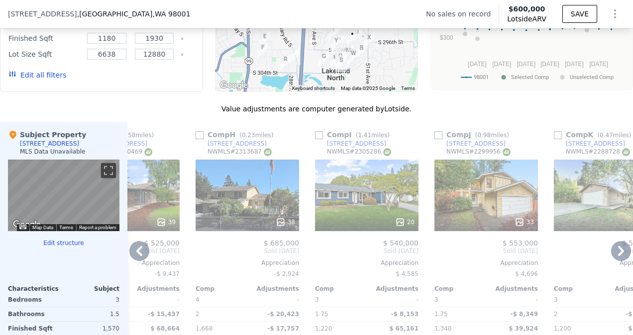
click at [317, 209] on div "33" at bounding box center [485, 196] width 103 height 72
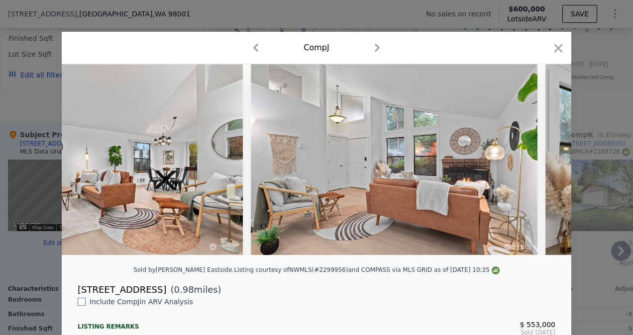
scroll to position [0, 1006]
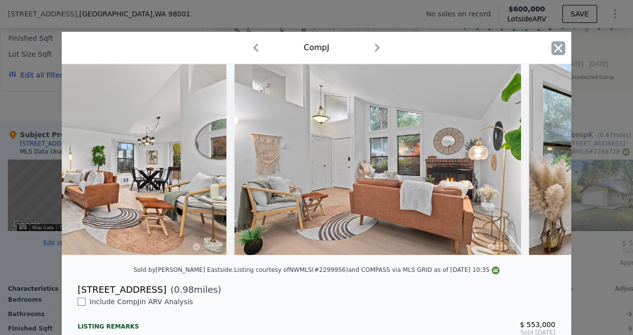
click at [317, 45] on icon "button" at bounding box center [558, 48] width 14 height 14
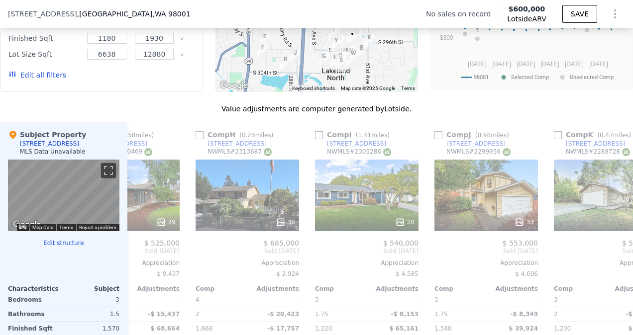
scroll to position [0, 990]
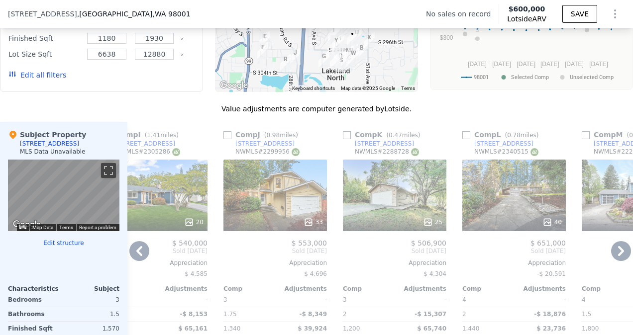
click at [317, 191] on div "25" at bounding box center [394, 196] width 103 height 72
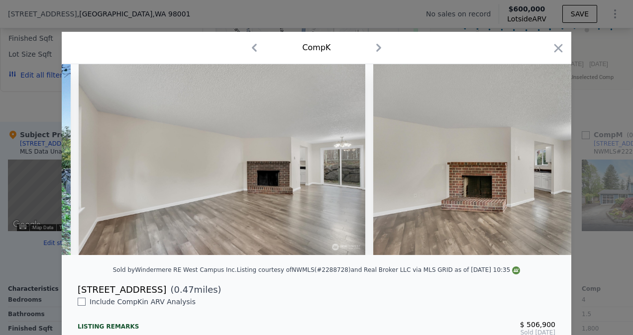
scroll to position [0, 1467]
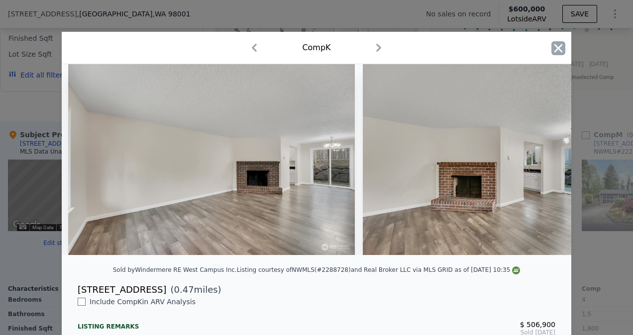
click at [317, 48] on icon "button" at bounding box center [558, 48] width 14 height 14
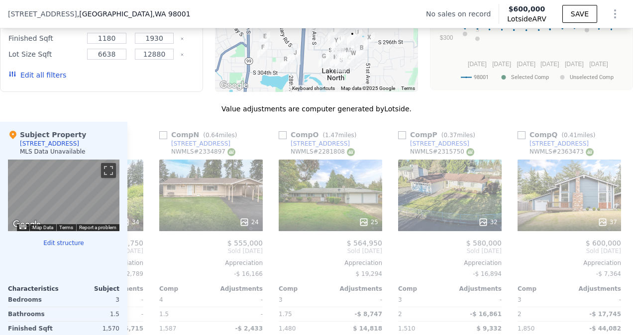
scroll to position [0, 1532]
click at [317, 204] on div "32" at bounding box center [448, 196] width 103 height 72
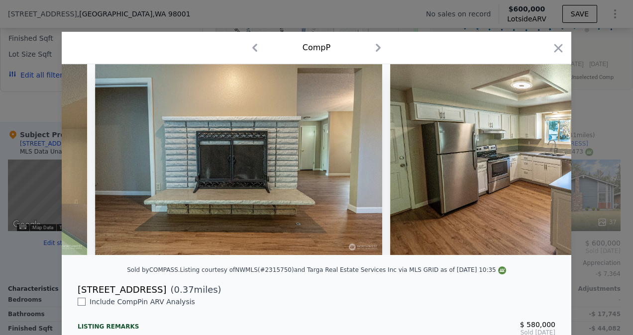
scroll to position [0, 3639]
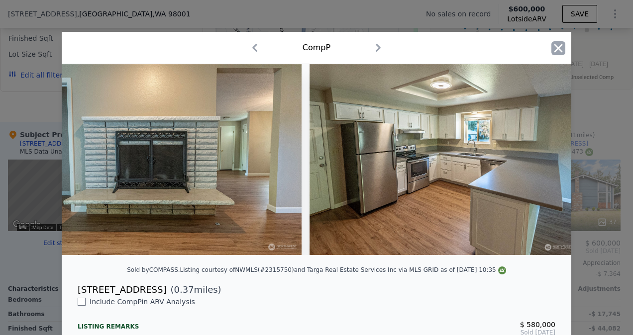
click at [317, 49] on icon "button" at bounding box center [558, 48] width 14 height 14
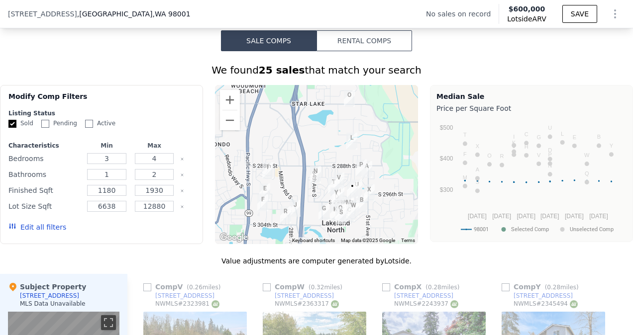
scroll to position [755, 0]
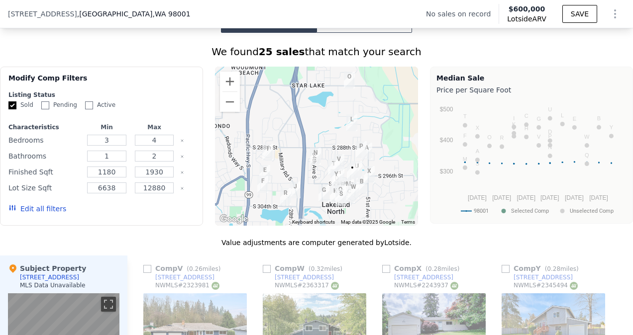
click at [34, 214] on button "Edit all filters" at bounding box center [37, 209] width 58 height 10
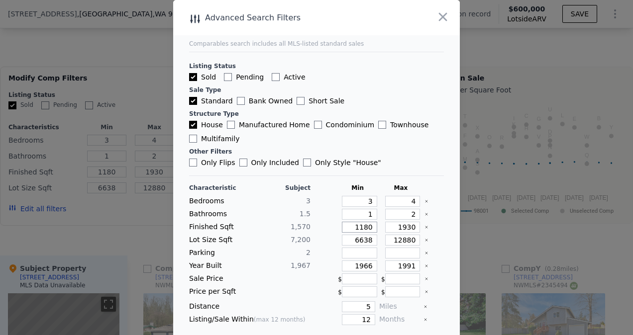
click at [317, 227] on input "1180" at bounding box center [359, 227] width 35 height 11
type input "118"
type input "11"
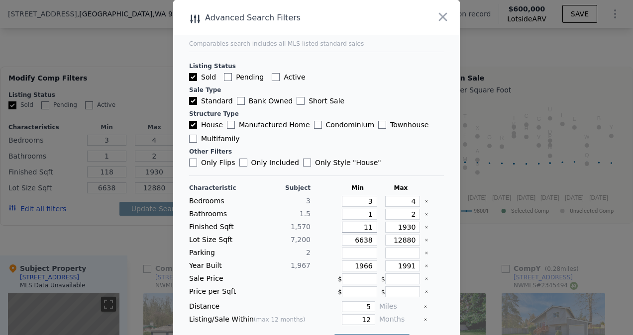
type input "1"
type input "1000"
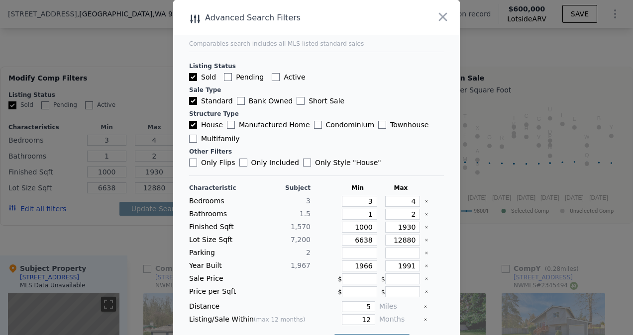
click at [317, 220] on div "Characteristic Subject Min Max Bedrooms 3 3 4 Bathrooms 1.5 1 2 Finished Sqft 1…" at bounding box center [316, 269] width 255 height 171
drag, startPoint x: 398, startPoint y: 220, endPoint x: 391, endPoint y: 227, distance: 9.8
click at [317, 227] on input "1930" at bounding box center [402, 227] width 35 height 11
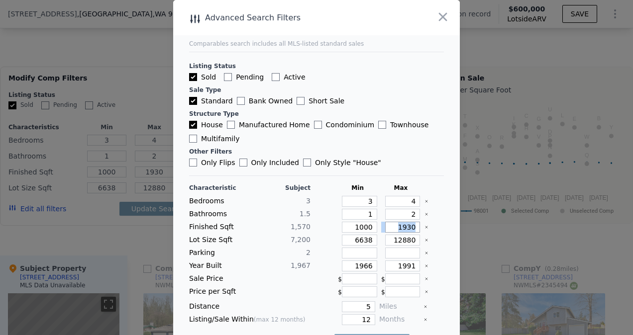
click at [317, 227] on input "1930" at bounding box center [402, 227] width 35 height 11
type input "200"
type input "2"
type input "200"
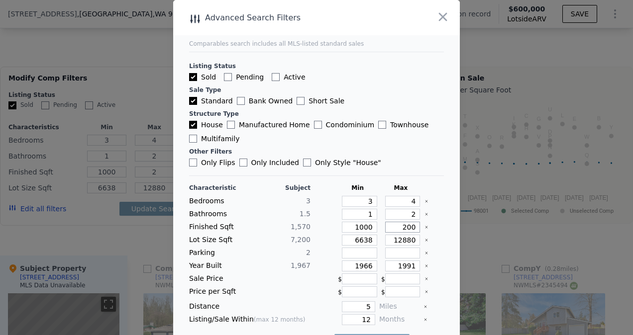
type input "20"
type input "2000"
type input "200"
type input "20000"
type input "2000"
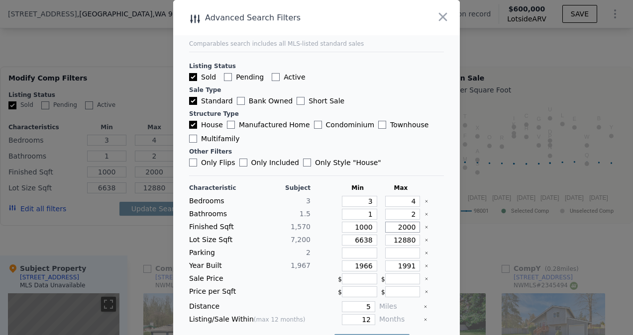
type input "2000"
click at [317, 211] on input "2" at bounding box center [402, 214] width 35 height 11
type input "2.5"
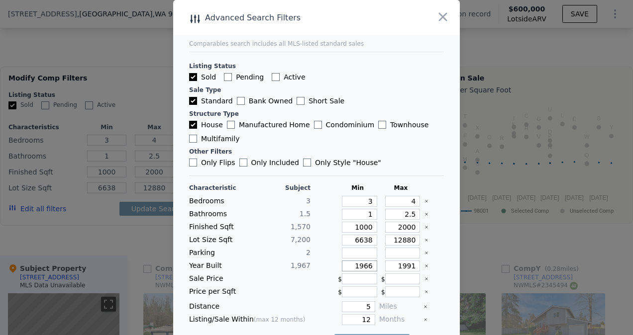
click at [317, 266] on input "1966" at bounding box center [359, 266] width 35 height 11
type input "1950"
click at [317, 261] on input "1991" at bounding box center [402, 266] width 35 height 11
type input "1"
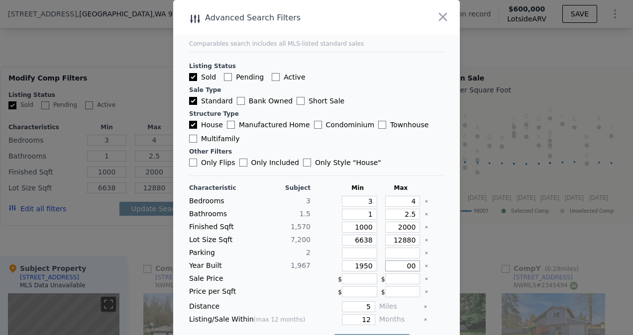
type input "0"
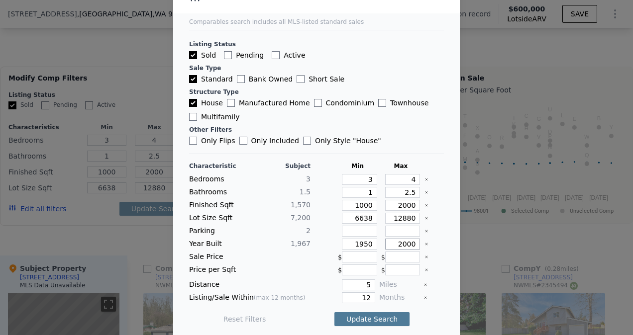
type input "2000"
click at [317, 313] on button "Update Search" at bounding box center [371, 319] width 75 height 14
click at [317, 314] on span "25 matching comps" at bounding box center [367, 319] width 69 height 10
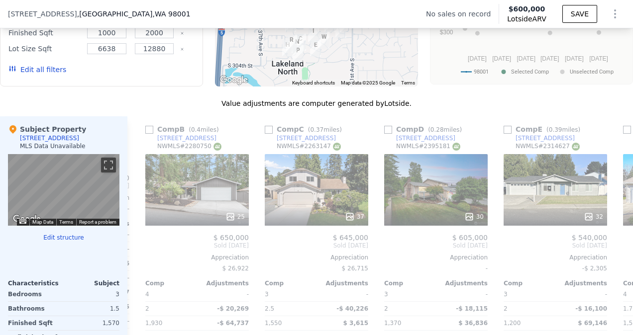
scroll to position [0, 0]
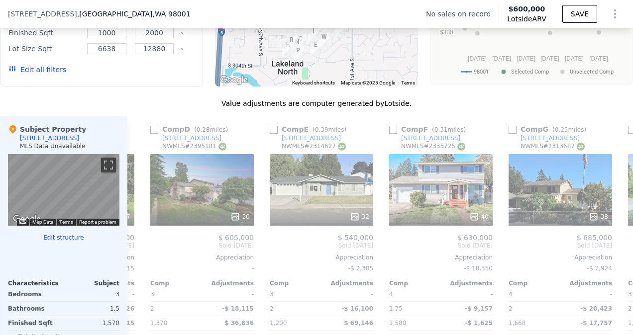
scroll to position [0, 390]
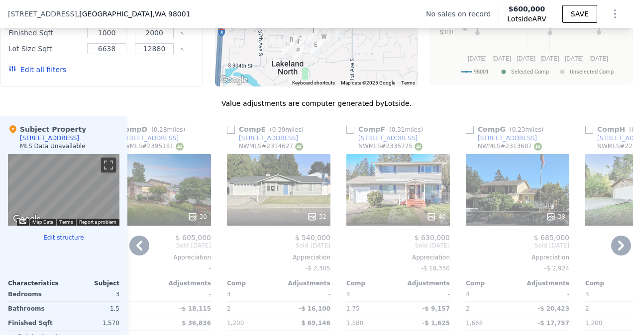
click at [317, 198] on div "40" at bounding box center [397, 190] width 103 height 72
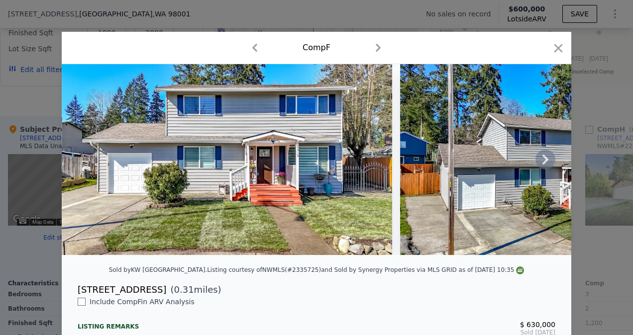
click at [317, 160] on icon at bounding box center [545, 160] width 20 height 20
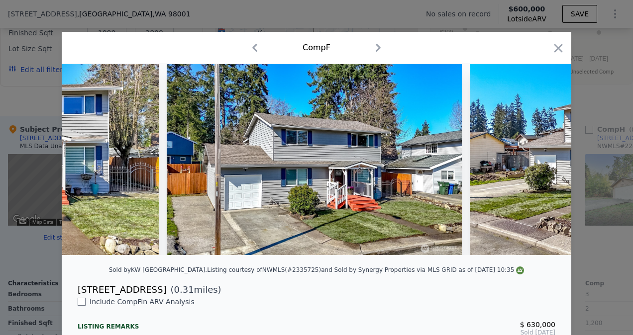
click at [317, 161] on img at bounding box center [622, 159] width 306 height 191
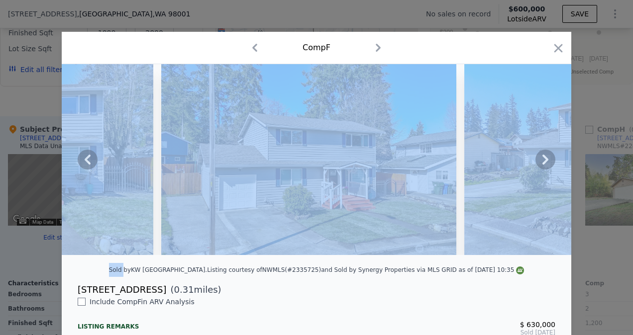
click at [317, 161] on icon at bounding box center [545, 160] width 20 height 20
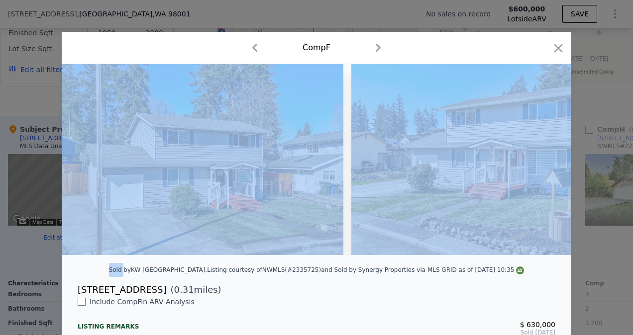
scroll to position [0, 477]
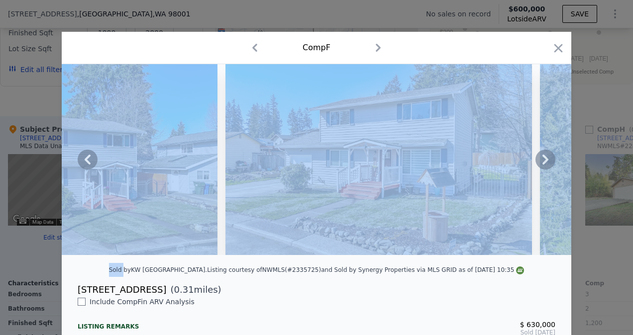
drag, startPoint x: 547, startPoint y: 161, endPoint x: 476, endPoint y: 180, distance: 73.1
click at [317, 180] on img at bounding box center [378, 159] width 306 height 191
click at [317, 136] on img at bounding box center [378, 159] width 306 height 191
click at [317, 51] on div "Comp F" at bounding box center [316, 48] width 493 height 16
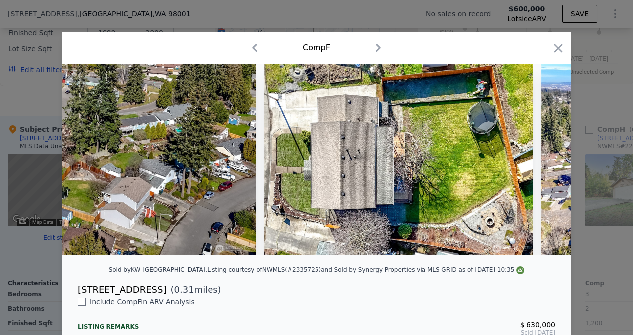
scroll to position [0, 9146]
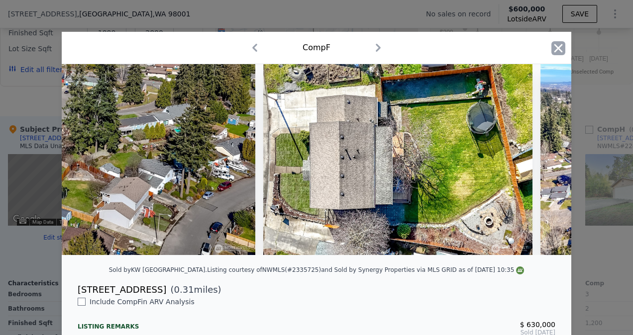
click at [317, 47] on icon "button" at bounding box center [558, 48] width 14 height 14
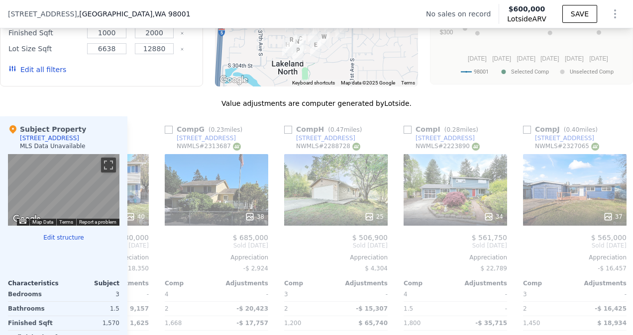
scroll to position [0, 691]
click at [317, 196] on div "34" at bounding box center [454, 190] width 103 height 72
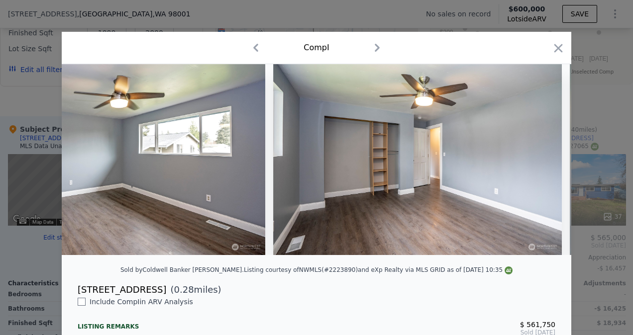
scroll to position [0, 6021]
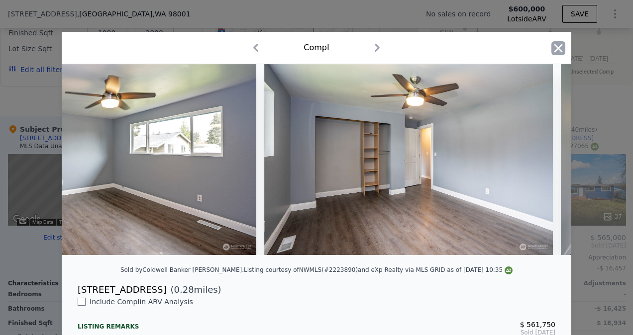
click at [317, 46] on icon "button" at bounding box center [558, 48] width 14 height 14
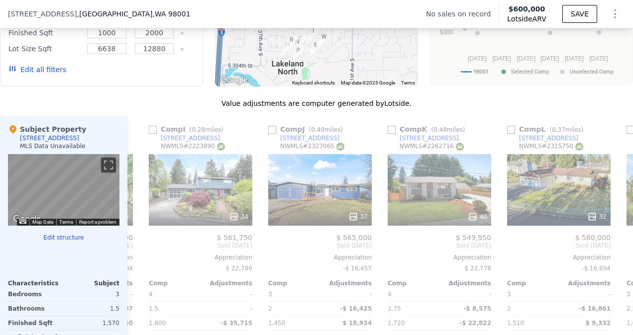
scroll to position [0, 946]
click at [317, 186] on div "40" at bounding box center [438, 190] width 103 height 72
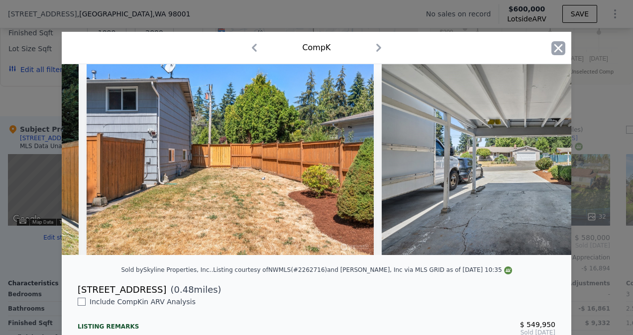
click at [317, 48] on icon "button" at bounding box center [558, 48] width 14 height 14
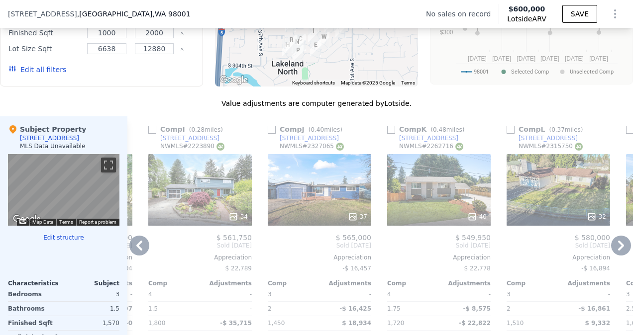
click at [317, 142] on div "29306 37th Pl S" at bounding box center [428, 138] width 59 height 8
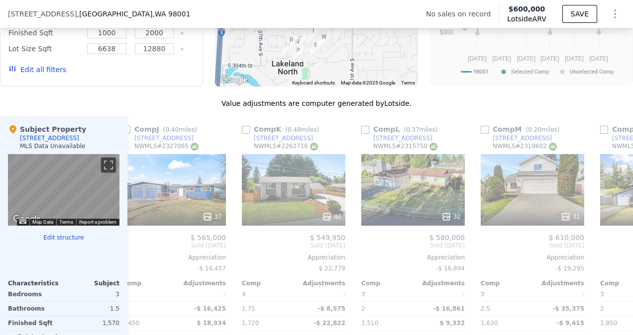
checkbox input "true"
type input "1.5"
type input "1180"
type input "1930"
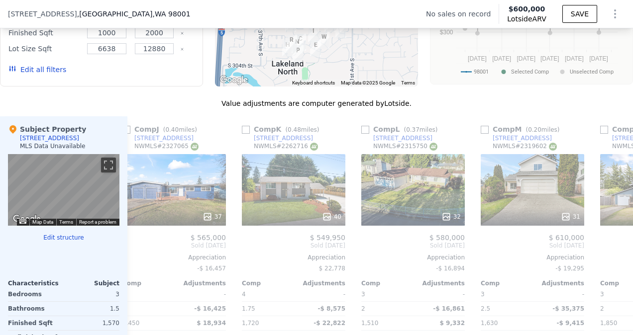
checkbox input "true"
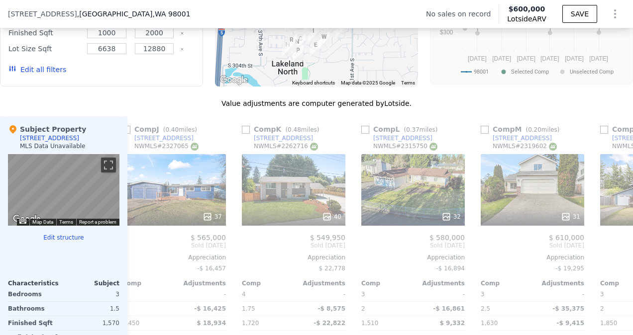
checkbox input "true"
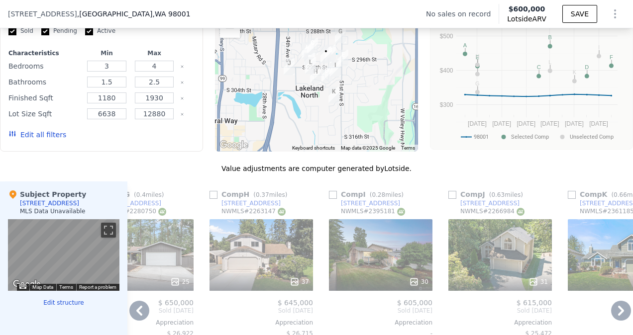
scroll to position [829, 0]
click at [161, 72] on input "4" at bounding box center [154, 66] width 39 height 11
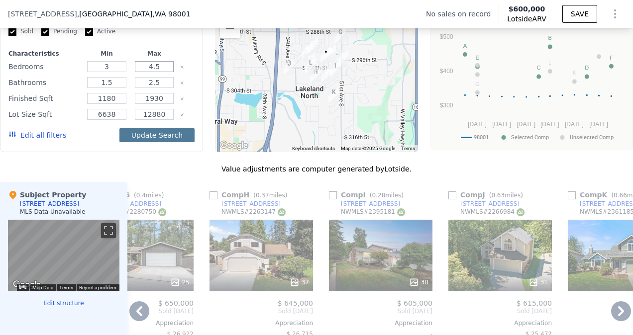
type input "4.5"
click at [174, 142] on button "Update Search" at bounding box center [156, 135] width 75 height 14
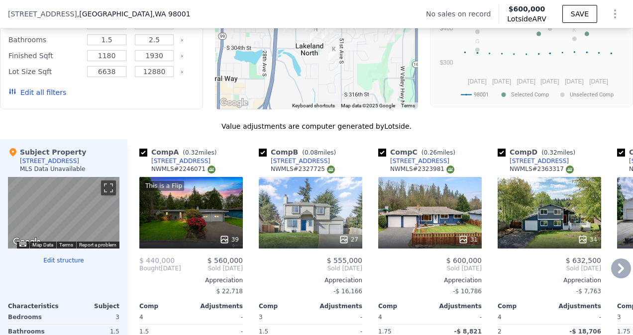
scroll to position [872, 0]
click at [317, 208] on div "27" at bounding box center [310, 213] width 103 height 72
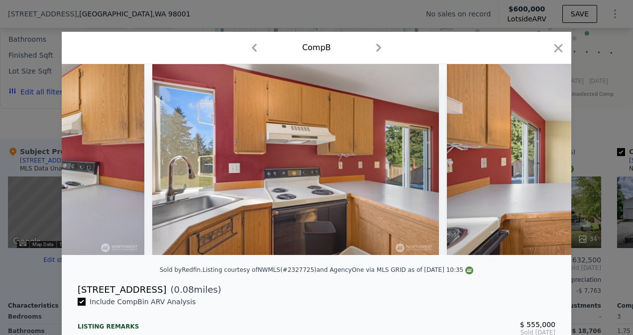
scroll to position [0, 1694]
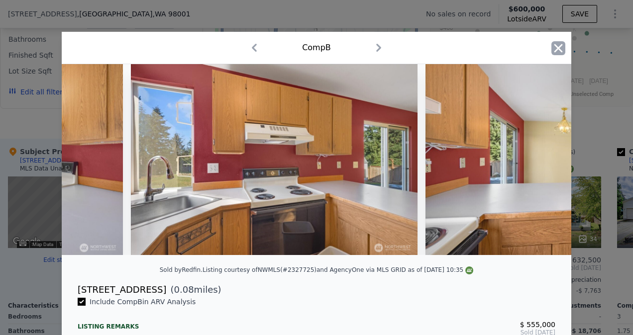
click at [317, 46] on icon "button" at bounding box center [558, 48] width 14 height 14
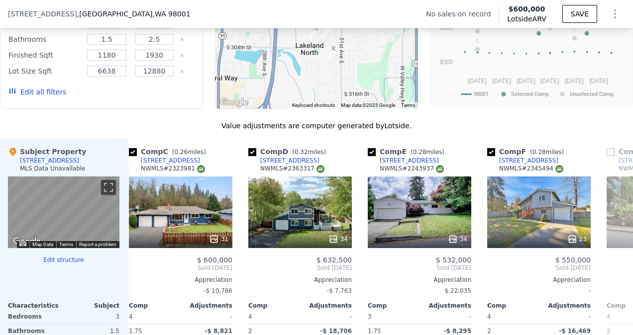
scroll to position [0, 250]
click at [317, 221] on div "34" at bounding box center [418, 213] width 103 height 72
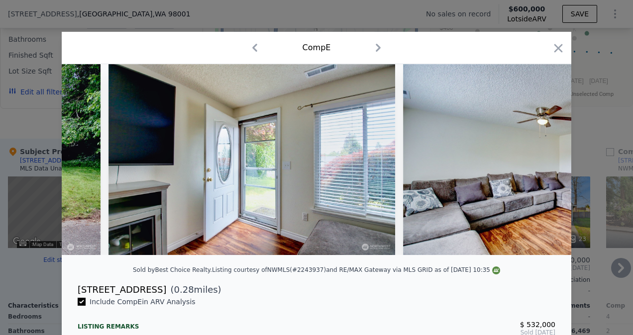
scroll to position [0, 248]
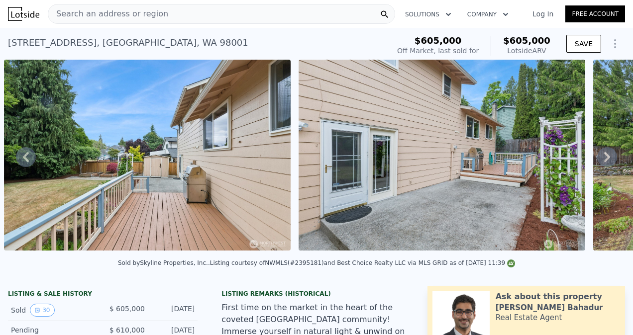
click at [107, 37] on div "4912 S 300th Pl , Lakeland North , WA 98001" at bounding box center [128, 43] width 240 height 14
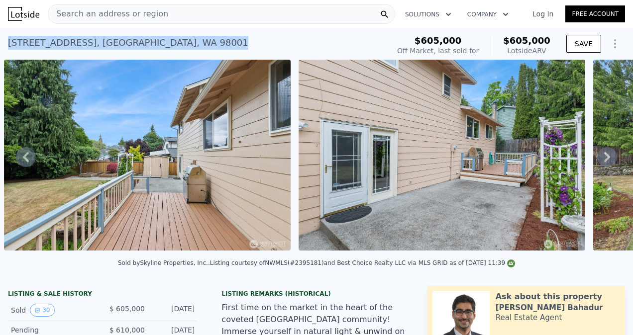
click at [107, 37] on div "4912 S 300th Pl , Lakeland North , WA 98001" at bounding box center [128, 43] width 240 height 14
copy div "4912 S 300th Pl , Lakeland North , WA 98001 Sold Jul 2025 for $605k (~ARV $605k…"
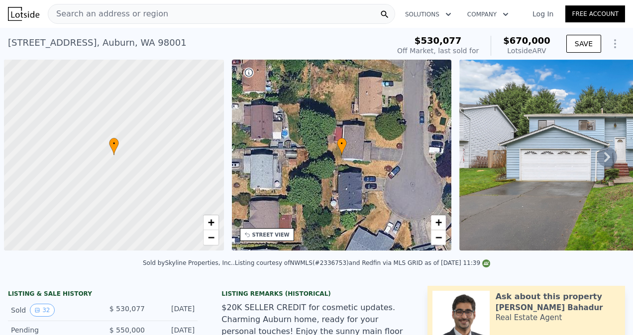
scroll to position [0, 4]
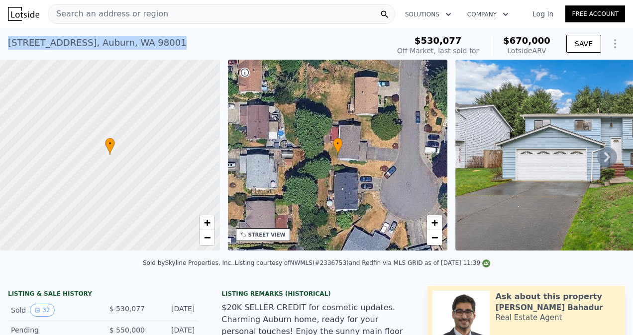
drag, startPoint x: 7, startPoint y: 40, endPoint x: 161, endPoint y: 39, distance: 153.7
click at [161, 39] on div "[STREET_ADDRESS] Sold [DATE] for $530,077 (~ARV $670k ) $530,077 Off Market, la…" at bounding box center [316, 44] width 633 height 32
copy div "29769 53rd Ave S , Auburn , WA 98001"
click at [266, 31] on div "29769 53rd Ave S , Auburn , WA 98001 Sold Mar 2025 for $530,077 (~ARV $670k ) $…" at bounding box center [316, 44] width 633 height 32
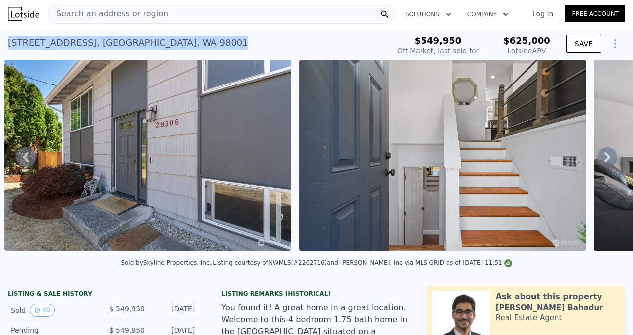
drag, startPoint x: 7, startPoint y: 41, endPoint x: 196, endPoint y: 40, distance: 189.5
click at [196, 40] on div "29306 37th Pl S , Lakeland North , WA 98001 Sold Sep 2024 for $549,950 (~ARV $6…" at bounding box center [316, 44] width 633 height 32
copy div "29306 37th Pl S , Lakeland North , WA 98001"
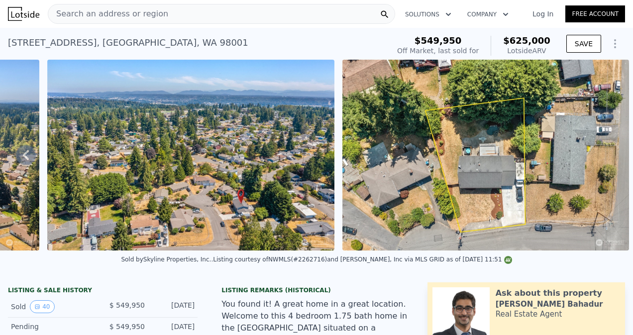
click at [66, 41] on div "29306 37th Pl S , Lakeland North , WA 98001" at bounding box center [128, 43] width 240 height 14
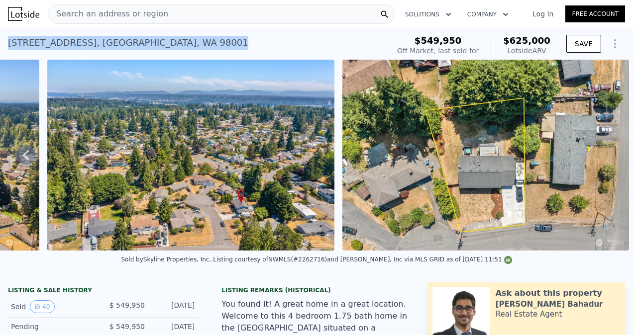
click at [66, 41] on div "29306 37th Pl S , Lakeland North , WA 98001" at bounding box center [128, 43] width 240 height 14
copy div "29306 37th Pl S , Lakeland North , WA 98001 Sold Sep 2024 for $549,950 (~ARV $6…"
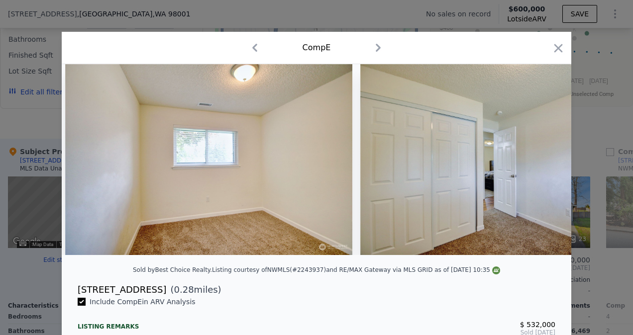
scroll to position [0, 4741]
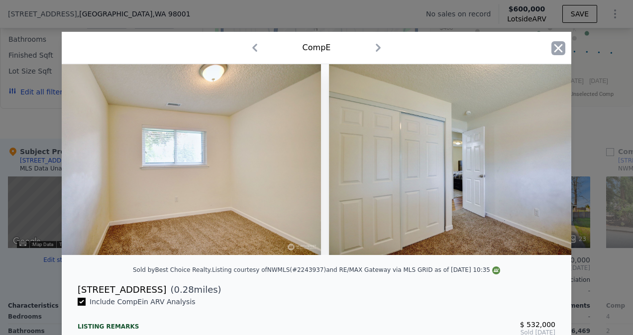
click at [553, 46] on icon "button" at bounding box center [558, 48] width 14 height 14
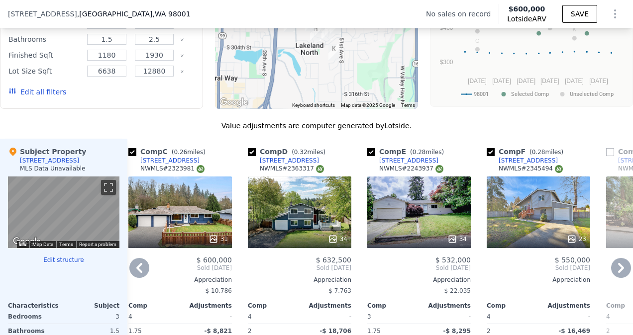
click at [527, 216] on div "23" at bounding box center [537, 213] width 103 height 72
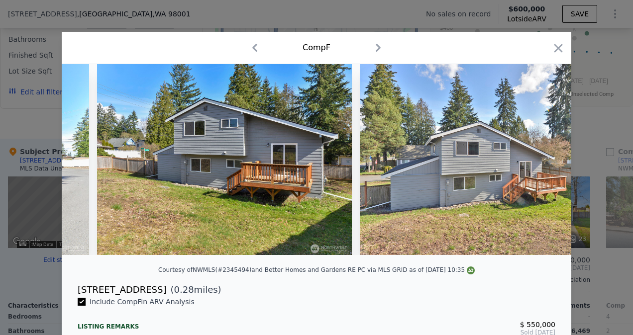
scroll to position [0, 752]
click at [551, 49] on icon "button" at bounding box center [558, 48] width 14 height 14
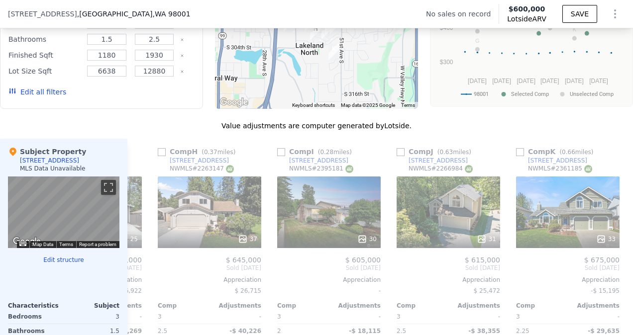
scroll to position [0, 958]
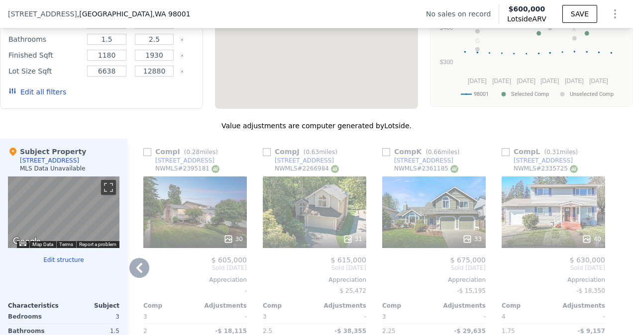
type input "4"
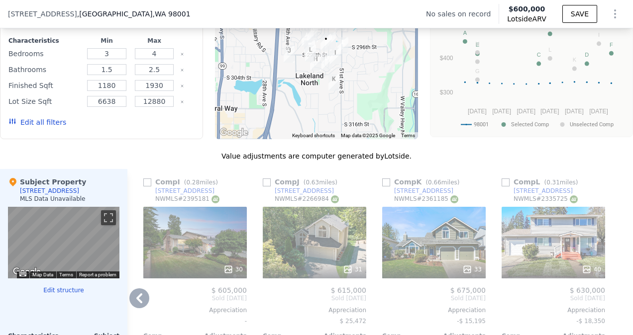
scroll to position [841, 0]
click at [46, 127] on button "Edit all filters" at bounding box center [37, 123] width 58 height 10
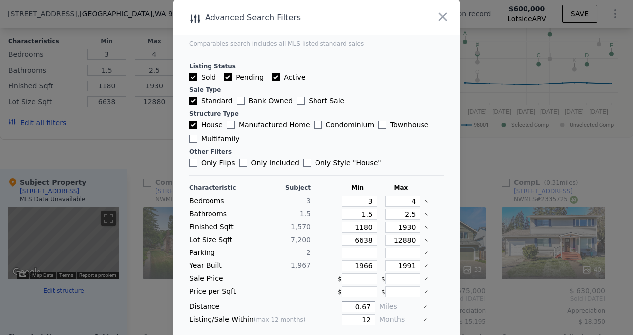
click at [355, 306] on input "0.67" at bounding box center [358, 306] width 33 height 11
type input "5"
click at [356, 266] on input "1966" at bounding box center [359, 266] width 35 height 11
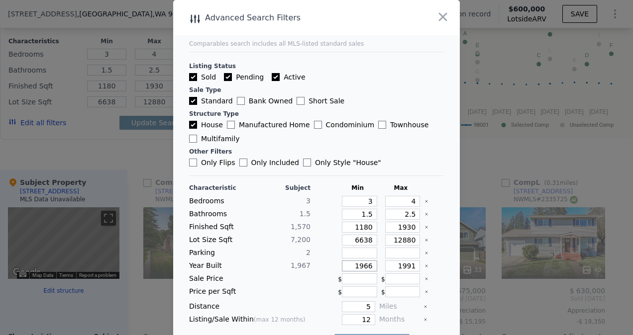
click at [356, 266] on input "1966" at bounding box center [359, 266] width 35 height 11
type input "1930"
click at [397, 266] on input "1991" at bounding box center [402, 266] width 35 height 11
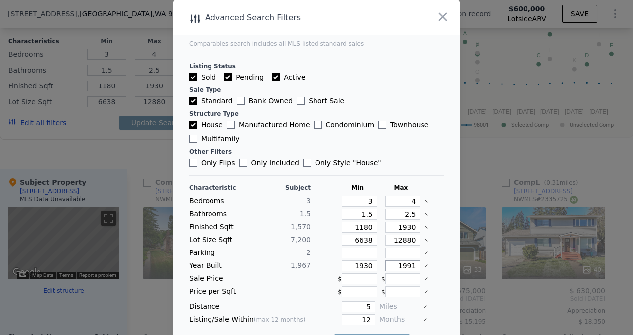
click at [397, 266] on input "1991" at bounding box center [402, 266] width 35 height 11
type input "1"
type input "2000"
click at [405, 201] on input "4" at bounding box center [402, 201] width 35 height 11
type input "4.5"
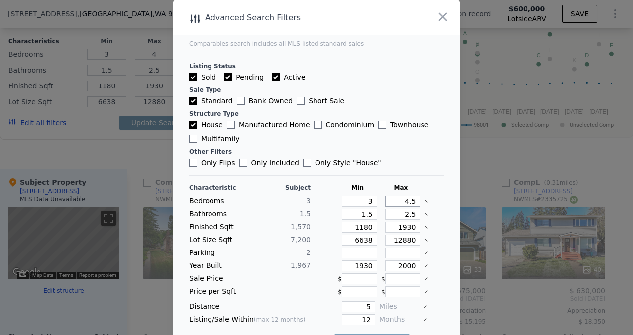
type input "4.5"
type input "4"
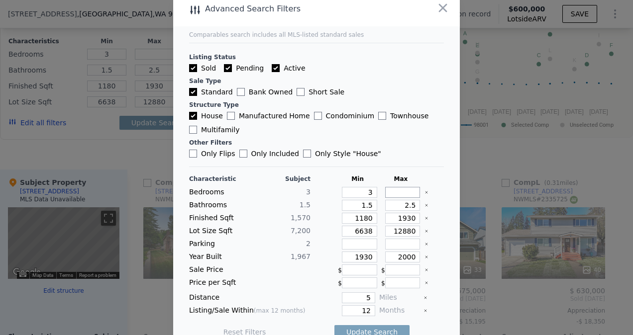
type input "5"
click at [364, 194] on input "3" at bounding box center [359, 192] width 35 height 11
type input "4"
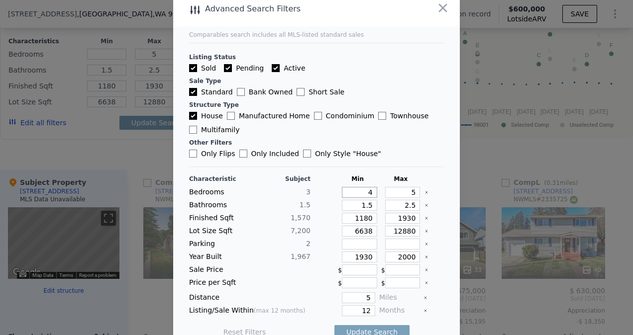
type input "4"
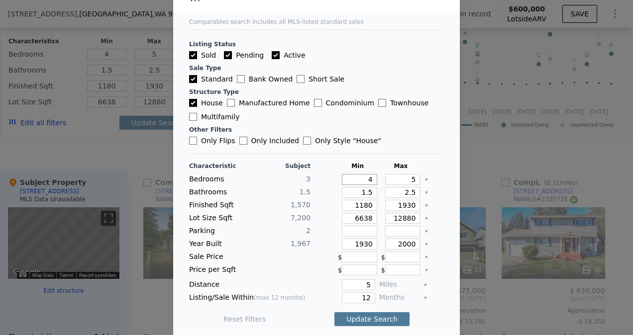
type input "4"
click at [348, 312] on button "Update Search" at bounding box center [371, 319] width 75 height 14
click at [224, 54] on input "Pending" at bounding box center [228, 55] width 8 height 8
checkbox input "false"
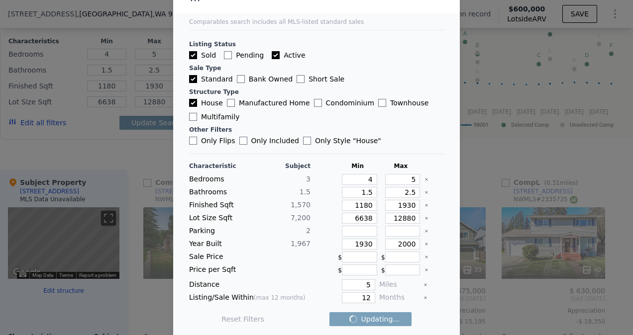
click at [272, 56] on input "Active" at bounding box center [276, 55] width 8 height 8
checkbox input "false"
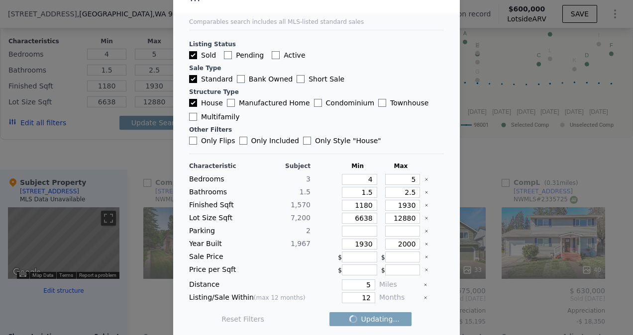
checkbox input "false"
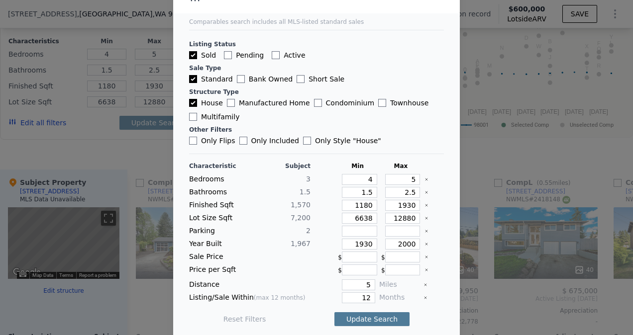
click at [349, 313] on button "Update Search" at bounding box center [371, 319] width 75 height 14
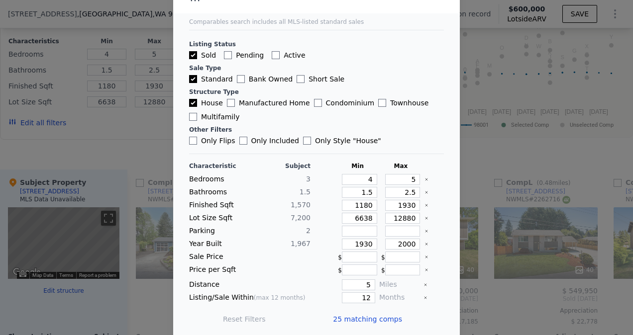
click at [153, 158] on div at bounding box center [316, 167] width 633 height 335
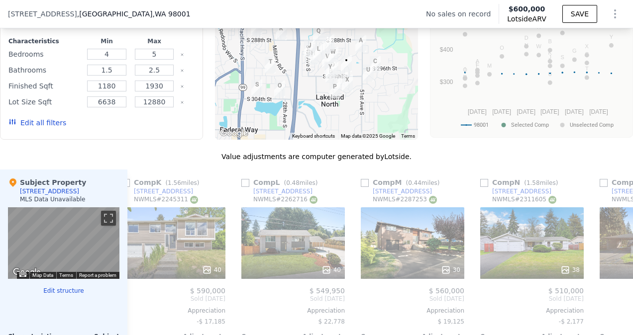
scroll to position [0, 1212]
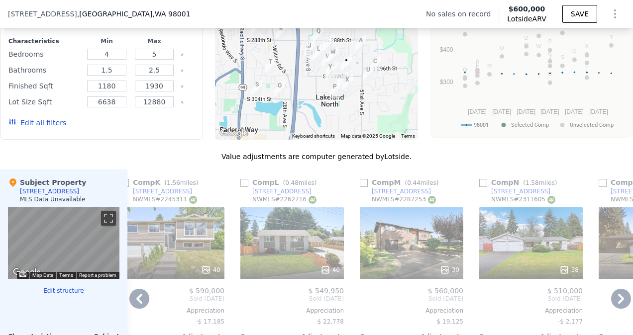
click at [413, 247] on div "30" at bounding box center [411, 243] width 103 height 72
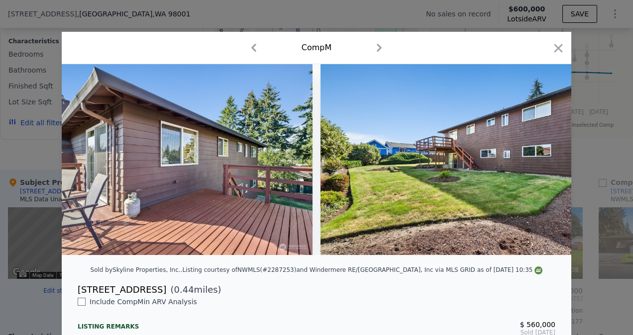
scroll to position [0, 8303]
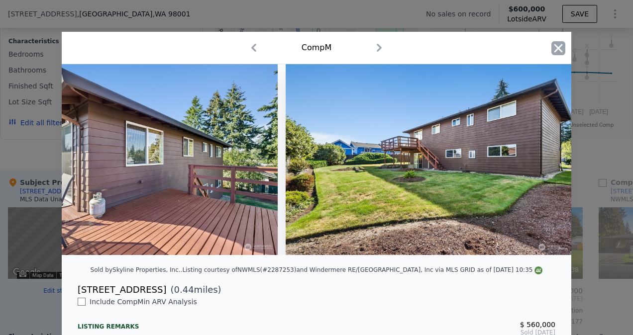
click at [551, 46] on icon "button" at bounding box center [558, 48] width 14 height 14
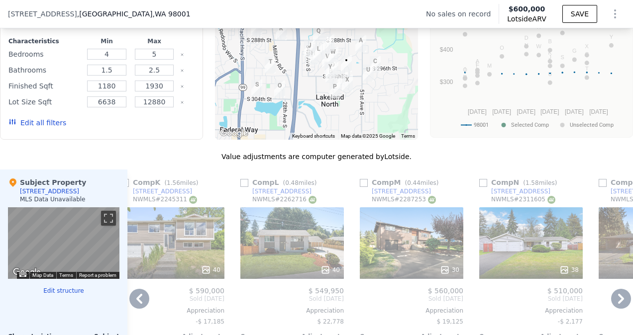
click at [402, 195] on div "28864 41st Ave S" at bounding box center [400, 191] width 59 height 8
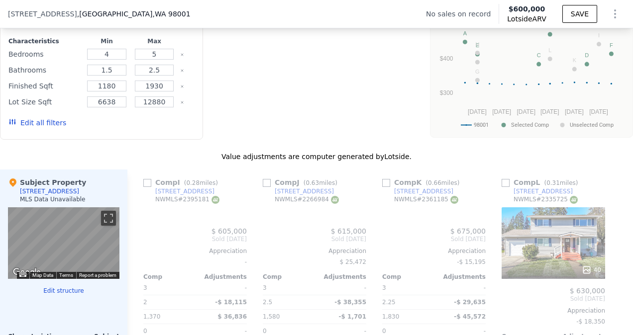
checkbox input "true"
type input "3"
type input "4"
checkbox input "true"
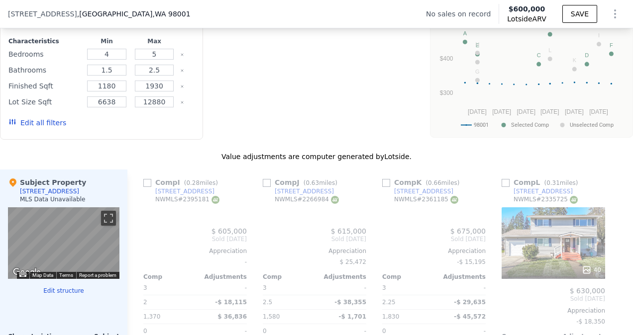
checkbox input "true"
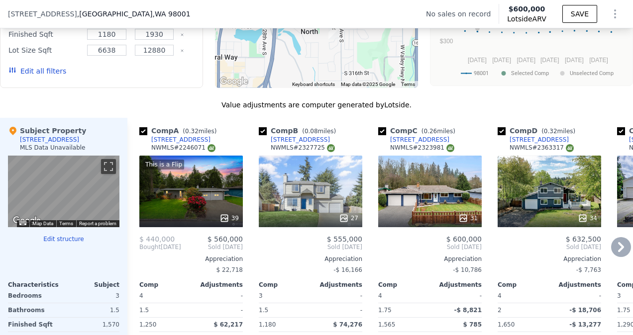
scroll to position [724, 0]
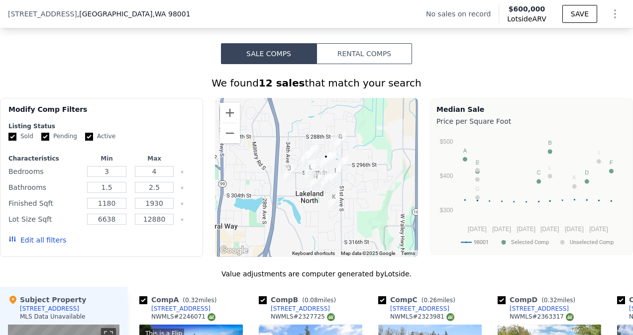
click at [41, 138] on label "Pending" at bounding box center [59, 136] width 36 height 8
click at [41, 138] on input "Pending" at bounding box center [45, 137] width 8 height 8
checkbox input "false"
click at [85, 141] on input "Active" at bounding box center [89, 137] width 8 height 8
checkbox input "false"
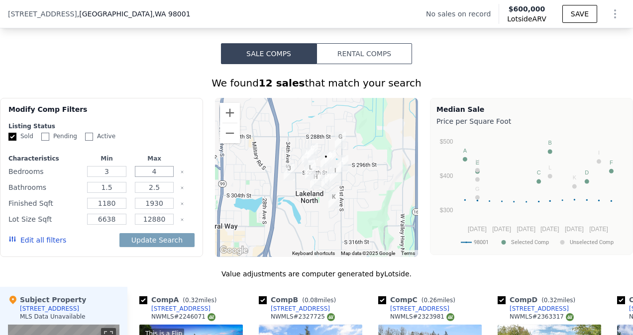
click at [157, 177] on input "4" at bounding box center [154, 171] width 39 height 11
type input "5"
click at [120, 177] on input "3" at bounding box center [106, 171] width 39 height 11
type input "4"
click at [58, 245] on button "Edit all filters" at bounding box center [37, 240] width 58 height 10
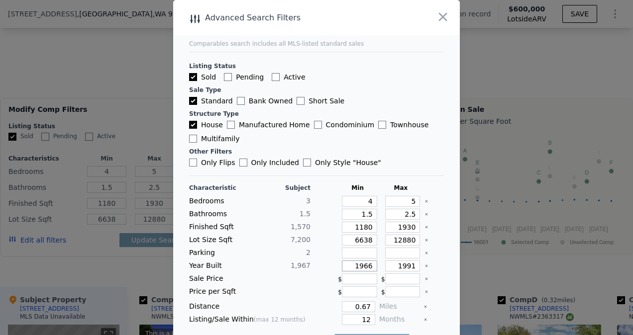
click at [363, 265] on input "1966" at bounding box center [359, 266] width 35 height 11
type input "1930"
click at [353, 303] on input "0.67" at bounding box center [358, 306] width 33 height 11
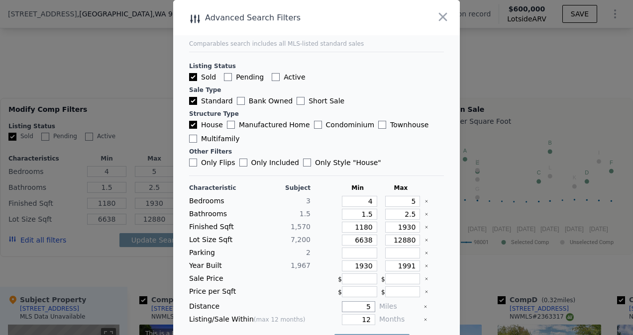
scroll to position [22, 0]
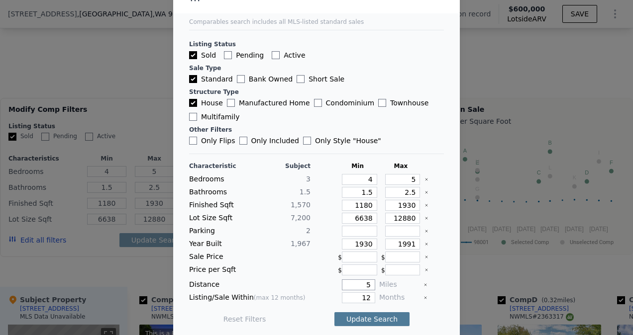
type input "5"
click at [341, 314] on button "Update Search" at bounding box center [371, 319] width 75 height 14
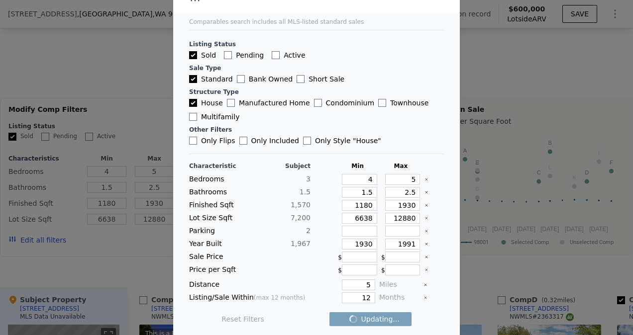
checkbox input "false"
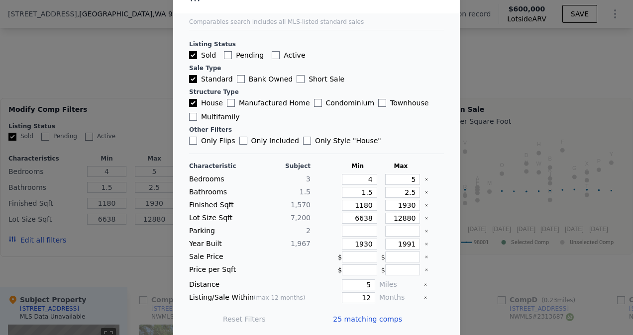
click at [474, 290] on div at bounding box center [316, 167] width 633 height 335
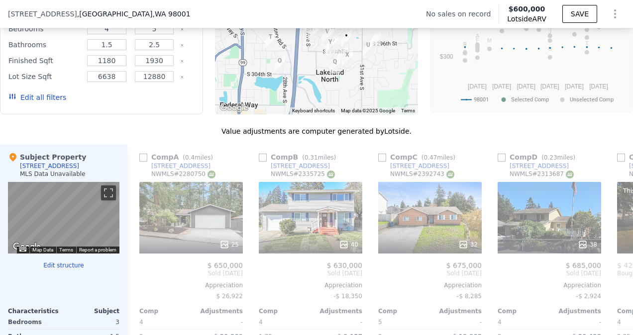
scroll to position [873, 0]
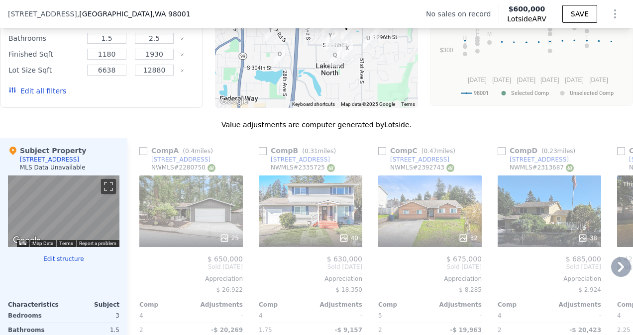
click at [444, 228] on div "32" at bounding box center [429, 212] width 103 height 72
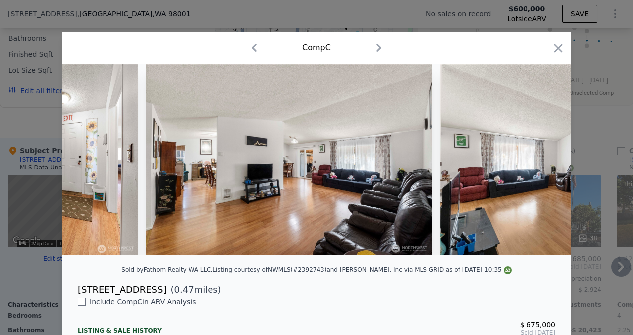
scroll to position [0, 938]
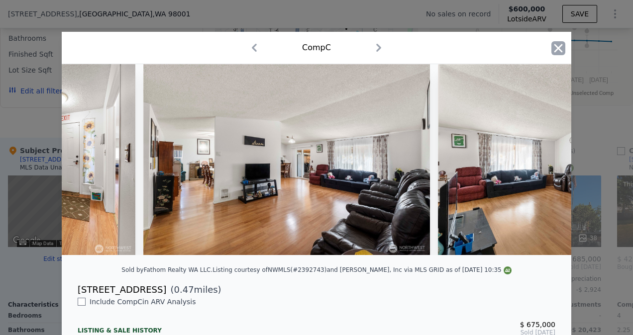
click at [551, 50] on icon "button" at bounding box center [558, 48] width 14 height 14
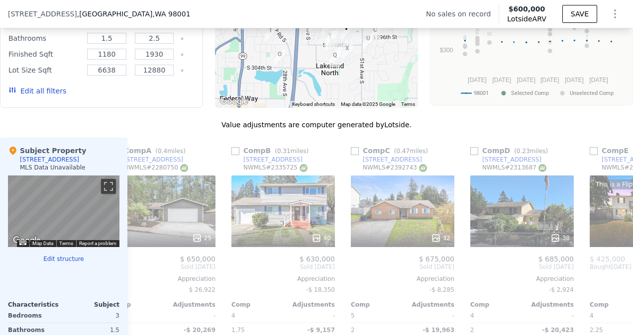
scroll to position [0, 214]
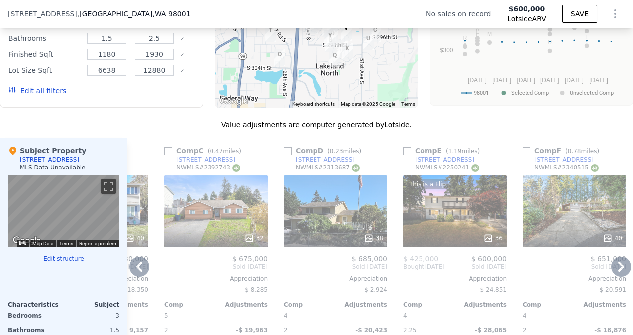
click at [458, 218] on div "This is a Flip 36" at bounding box center [454, 212] width 103 height 72
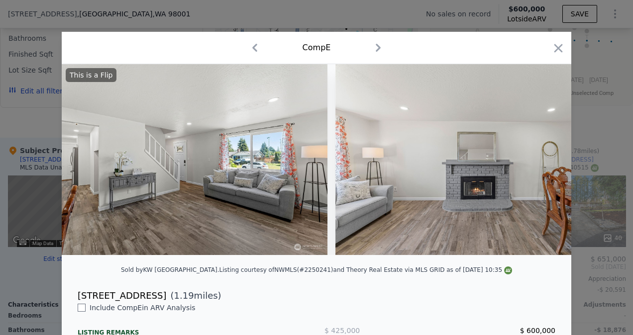
scroll to position [0, 2776]
click at [554, 50] on icon "button" at bounding box center [558, 48] width 14 height 14
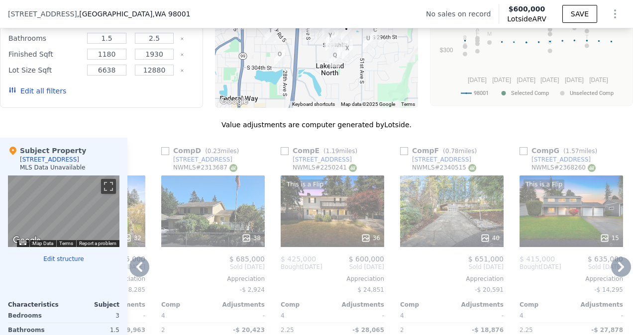
scroll to position [0, 494]
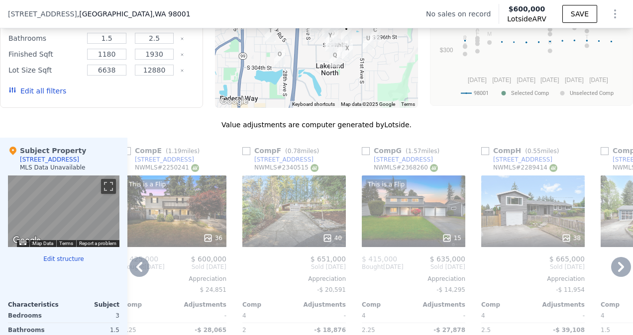
click at [539, 225] on div "38" at bounding box center [532, 212] width 103 height 72
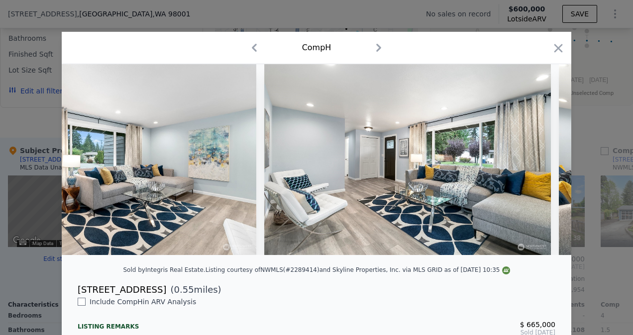
scroll to position [0, 2450]
click at [554, 42] on icon "button" at bounding box center [558, 48] width 14 height 14
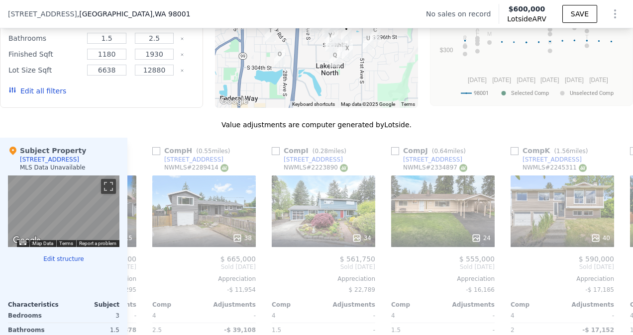
scroll to position [0, 980]
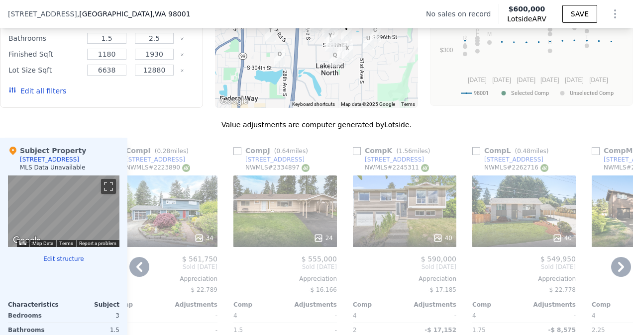
click at [410, 232] on div "40" at bounding box center [404, 212] width 103 height 72
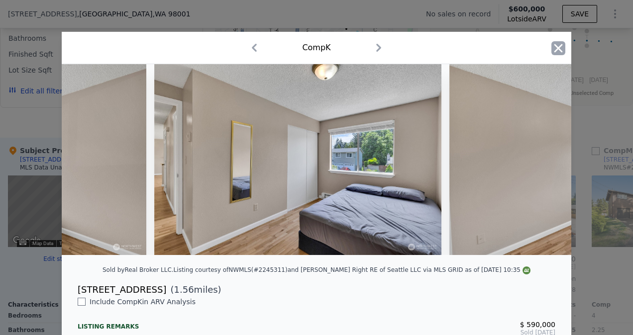
click at [556, 47] on icon "button" at bounding box center [558, 48] width 8 height 8
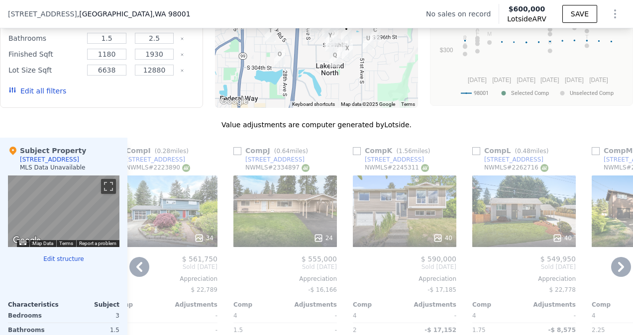
click at [371, 164] on div "[STREET_ADDRESS]" at bounding box center [394, 160] width 59 height 8
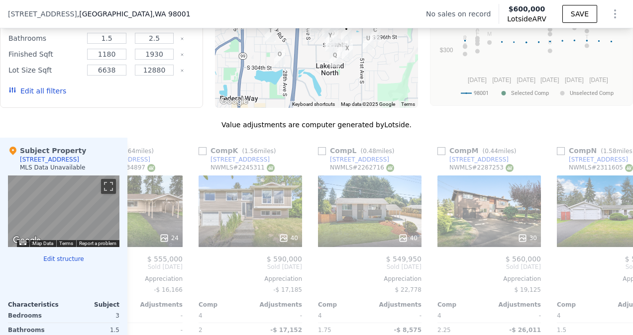
checkbox input "true"
type input "3"
type input "4"
checkbox input "true"
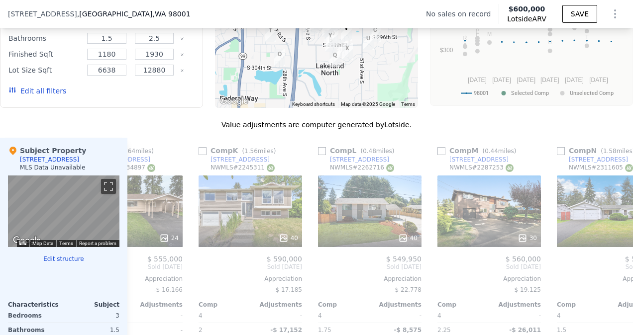
checkbox input "true"
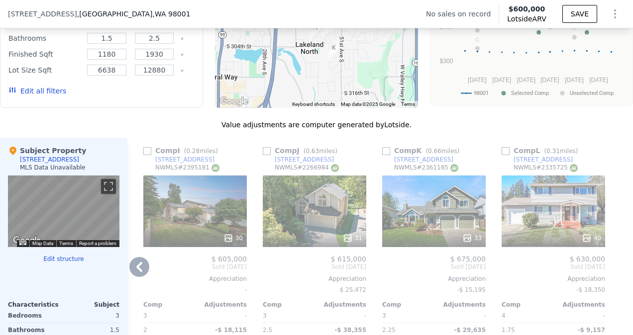
scroll to position [841, 0]
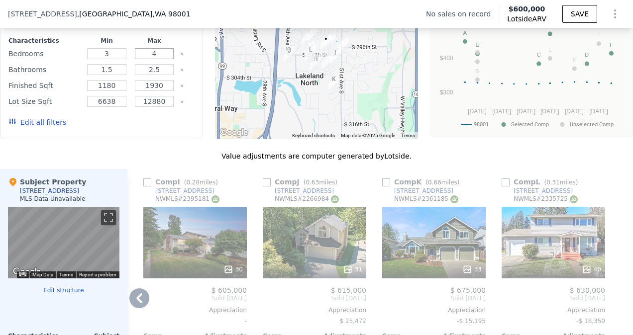
click at [157, 59] on input "4" at bounding box center [154, 53] width 39 height 11
type input "5"
click at [46, 126] on button "Edit all filters" at bounding box center [37, 122] width 58 height 10
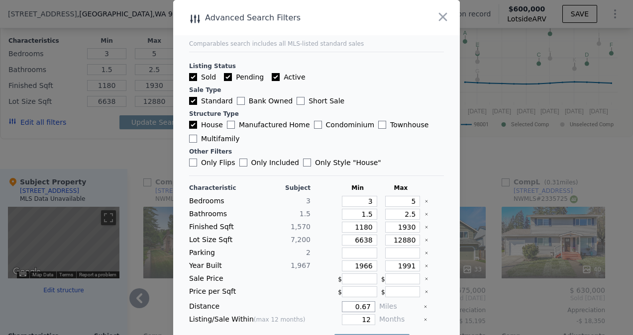
click at [359, 304] on input "0.67" at bounding box center [358, 306] width 33 height 11
type input "2"
click at [363, 265] on input "1966" at bounding box center [359, 266] width 35 height 11
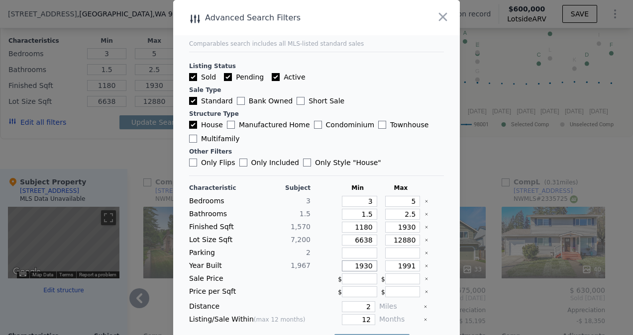
scroll to position [22, 0]
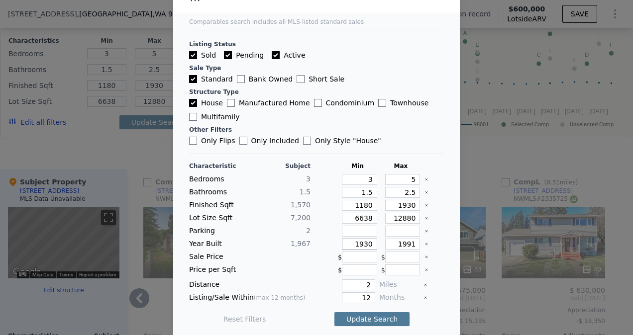
type input "1930"
click at [364, 319] on button "Update Search" at bounding box center [371, 319] width 75 height 14
checkbox input "false"
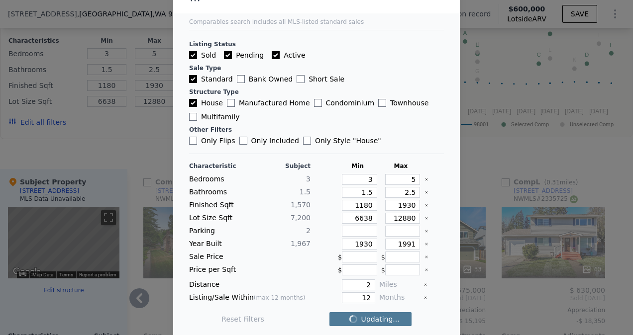
checkbox input "false"
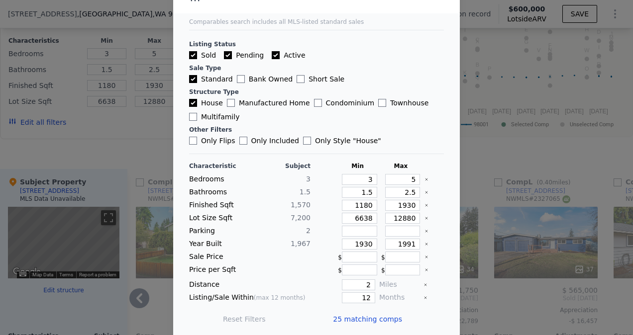
click at [464, 305] on div at bounding box center [316, 167] width 633 height 335
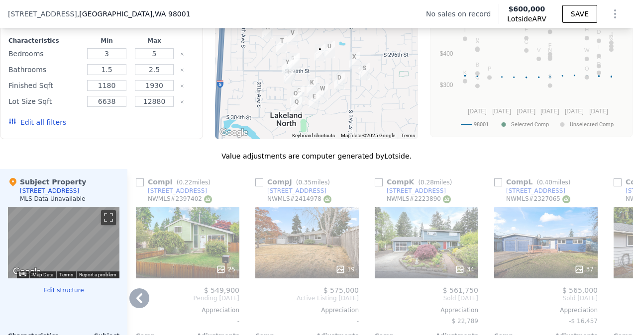
click at [219, 240] on div "25" at bounding box center [187, 243] width 103 height 72
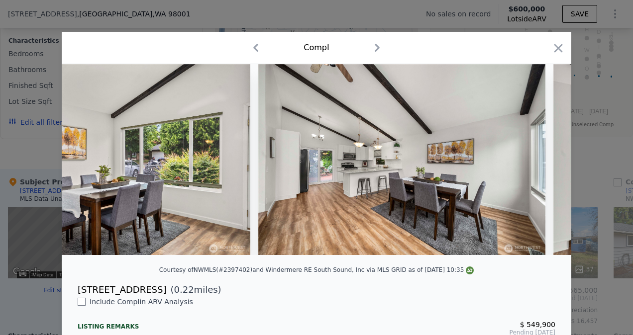
scroll to position [0, 722]
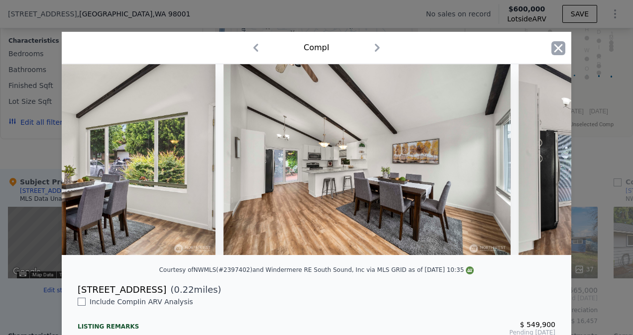
click at [555, 49] on icon "button" at bounding box center [558, 48] width 8 height 8
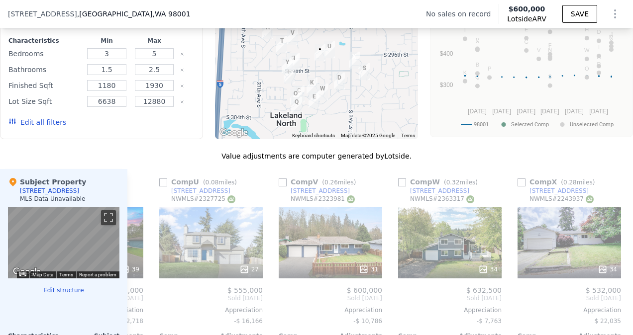
scroll to position [0, 2510]
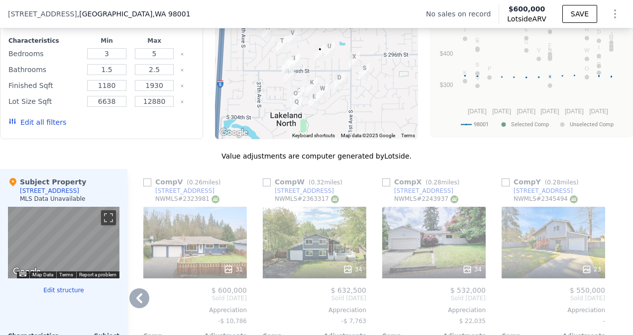
click at [558, 244] on div "23" at bounding box center [552, 243] width 103 height 72
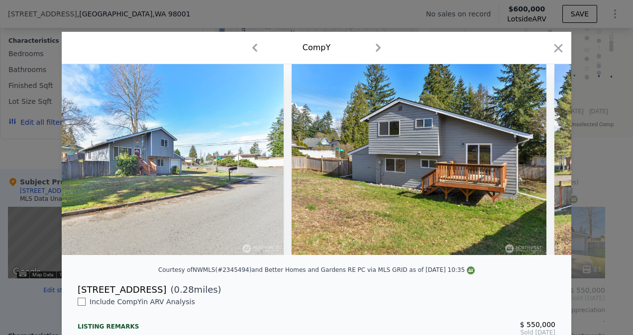
scroll to position [0, 849]
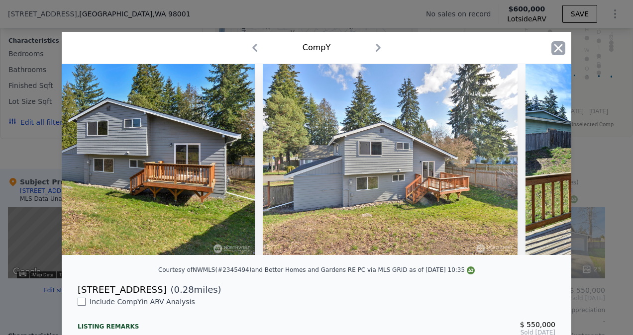
click at [553, 44] on icon "button" at bounding box center [558, 48] width 14 height 14
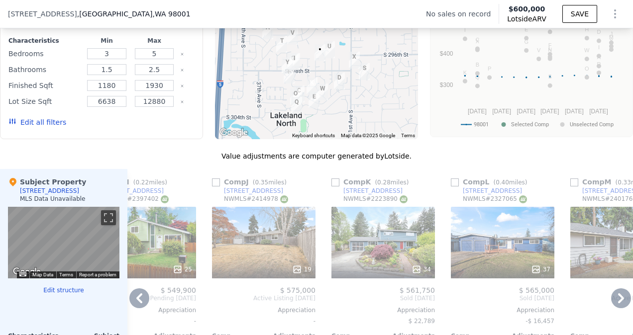
scroll to position [0, 976]
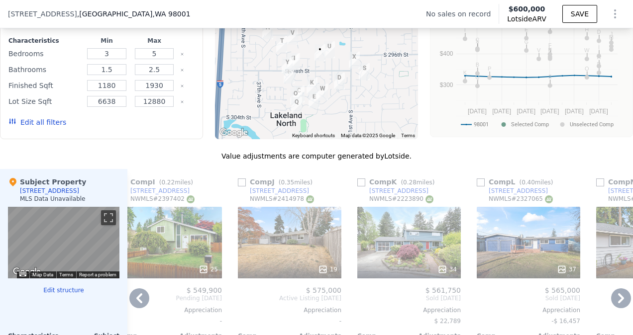
click at [294, 248] on div "19" at bounding box center [289, 243] width 103 height 72
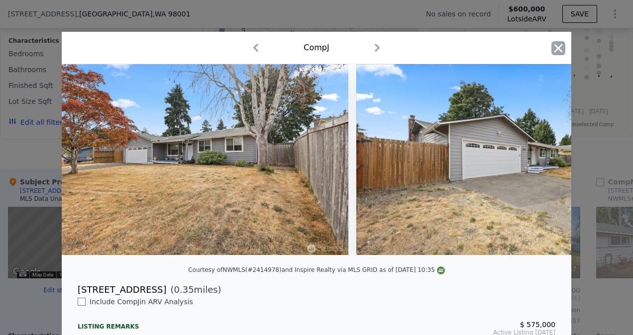
click at [552, 42] on icon "button" at bounding box center [558, 48] width 14 height 14
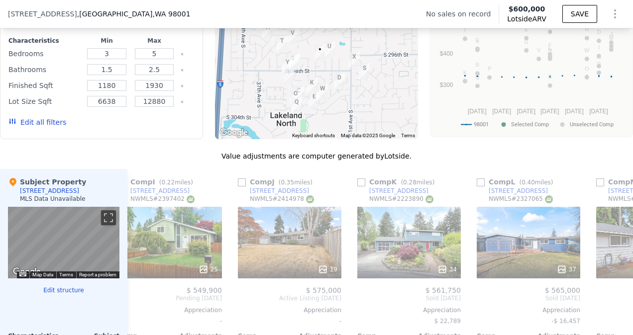
scroll to position [0, 888]
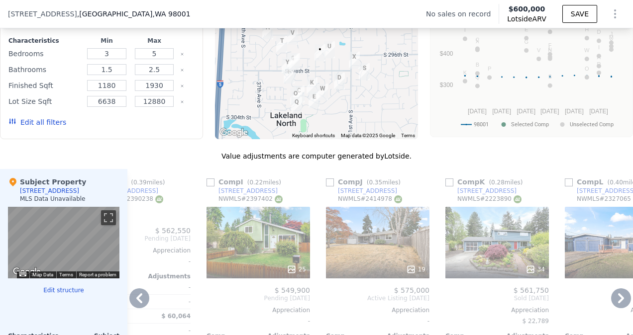
click at [274, 239] on div "25" at bounding box center [257, 243] width 103 height 72
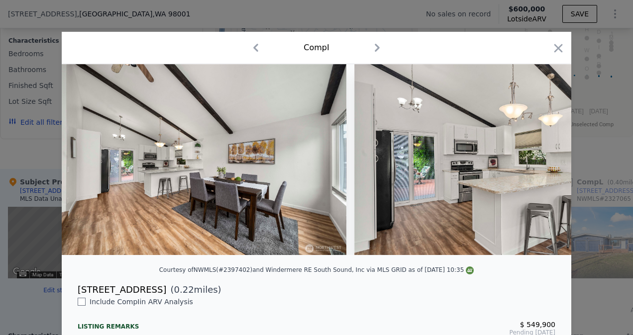
scroll to position [0, 897]
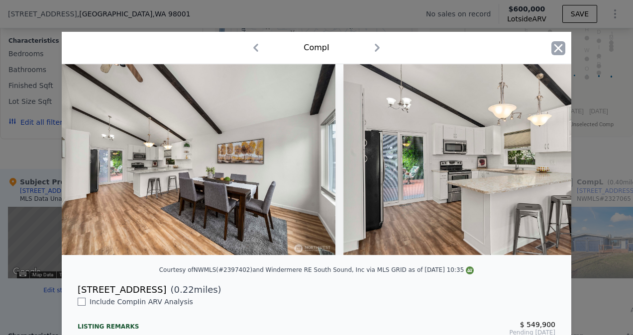
click at [551, 49] on icon "button" at bounding box center [558, 48] width 14 height 14
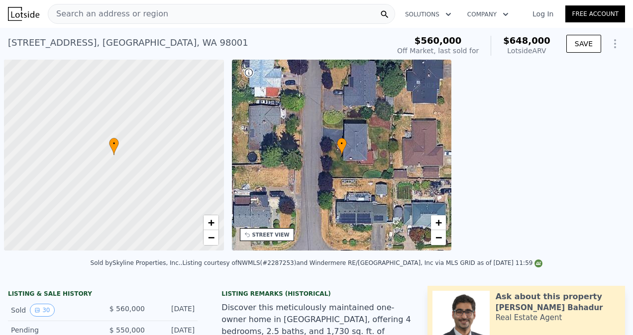
scroll to position [0, 4]
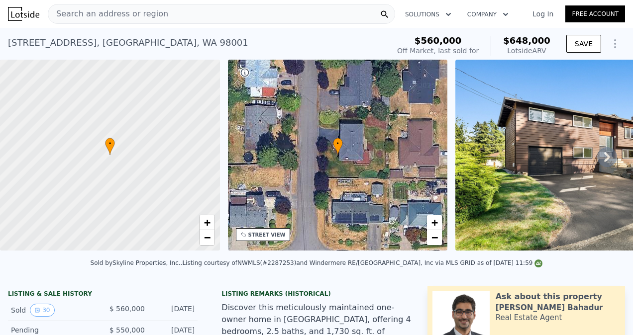
click at [137, 40] on div "[STREET_ADDRESS]" at bounding box center [128, 43] width 240 height 14
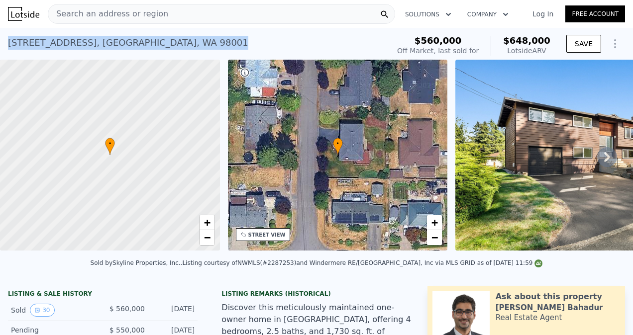
click at [137, 40] on div "[STREET_ADDRESS]" at bounding box center [128, 43] width 240 height 14
copy div "[STREET_ADDRESS] Sold [DATE] for $560k (~ARV $648k )"
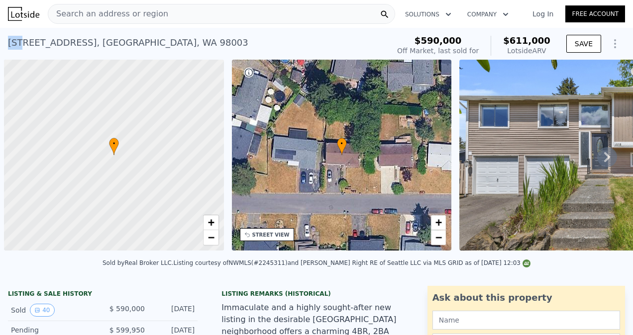
scroll to position [0, 4]
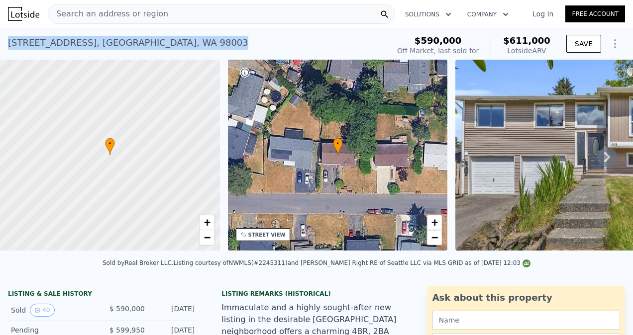
drag, startPoint x: 23, startPoint y: 41, endPoint x: 177, endPoint y: 47, distance: 153.8
click at [177, 47] on div "[STREET_ADDRESS] Sold [DATE] for $590k (~ARV $611k ) $590,000 Off Market, last …" at bounding box center [316, 44] width 633 height 32
